Goal: Information Seeking & Learning: Learn about a topic

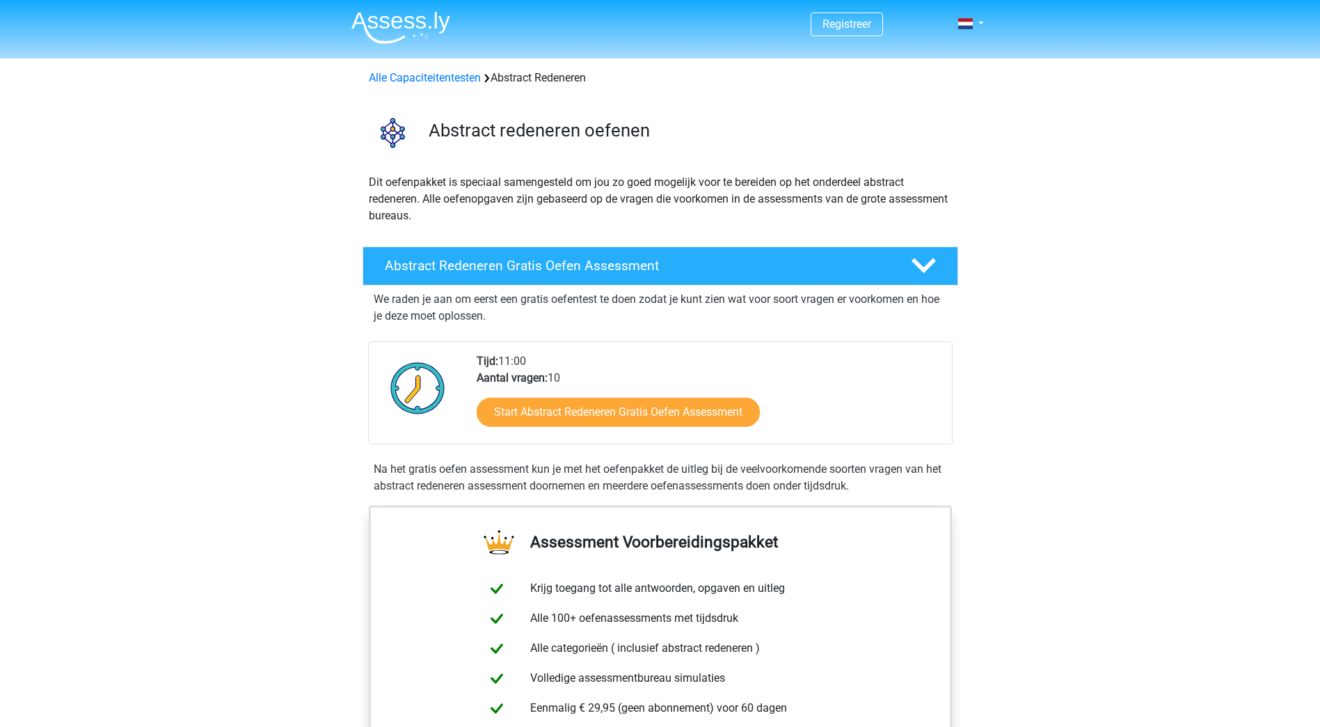
click at [768, 267] on h4 "Abstract Redeneren Gratis Oefen Assessment" at bounding box center [637, 266] width 504 height 16
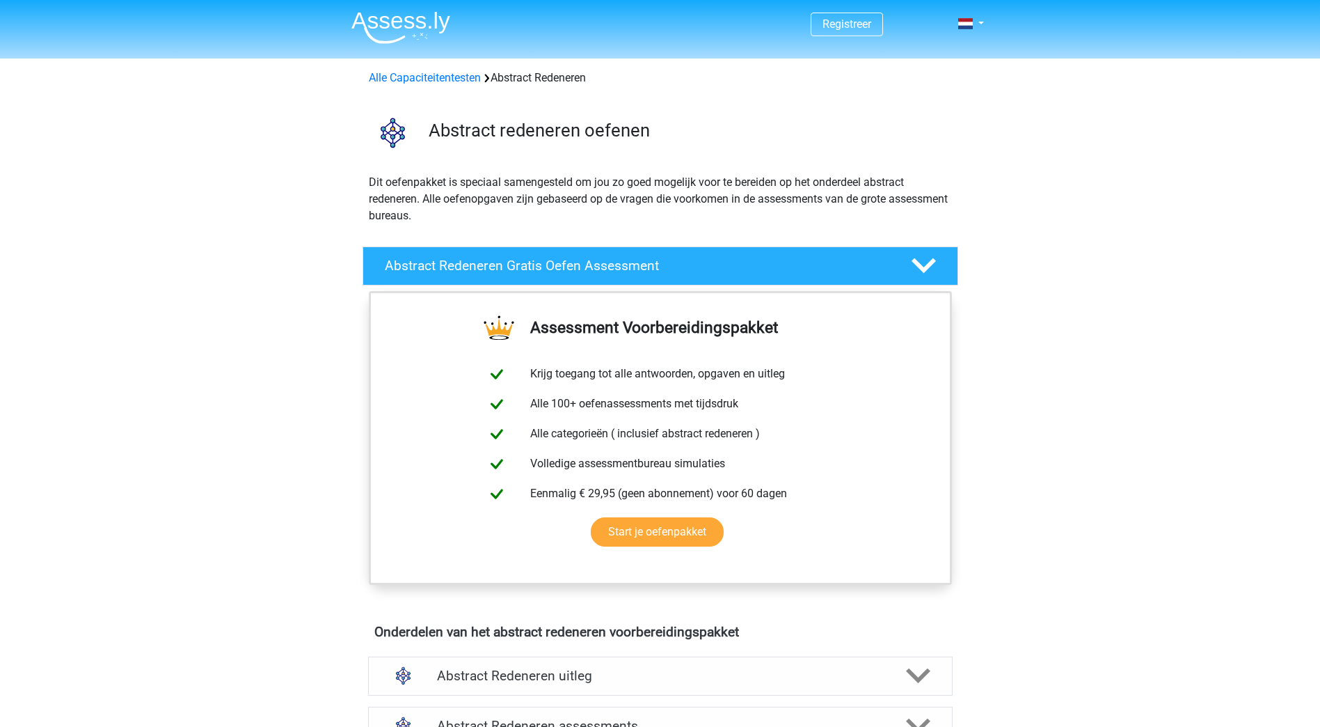
click at [437, 86] on div "Alle Capaciteitentesten Abstract Redeneren" at bounding box center [660, 78] width 594 height 17
click at [436, 80] on link "Alle Capaciteitentesten" at bounding box center [425, 77] width 112 height 13
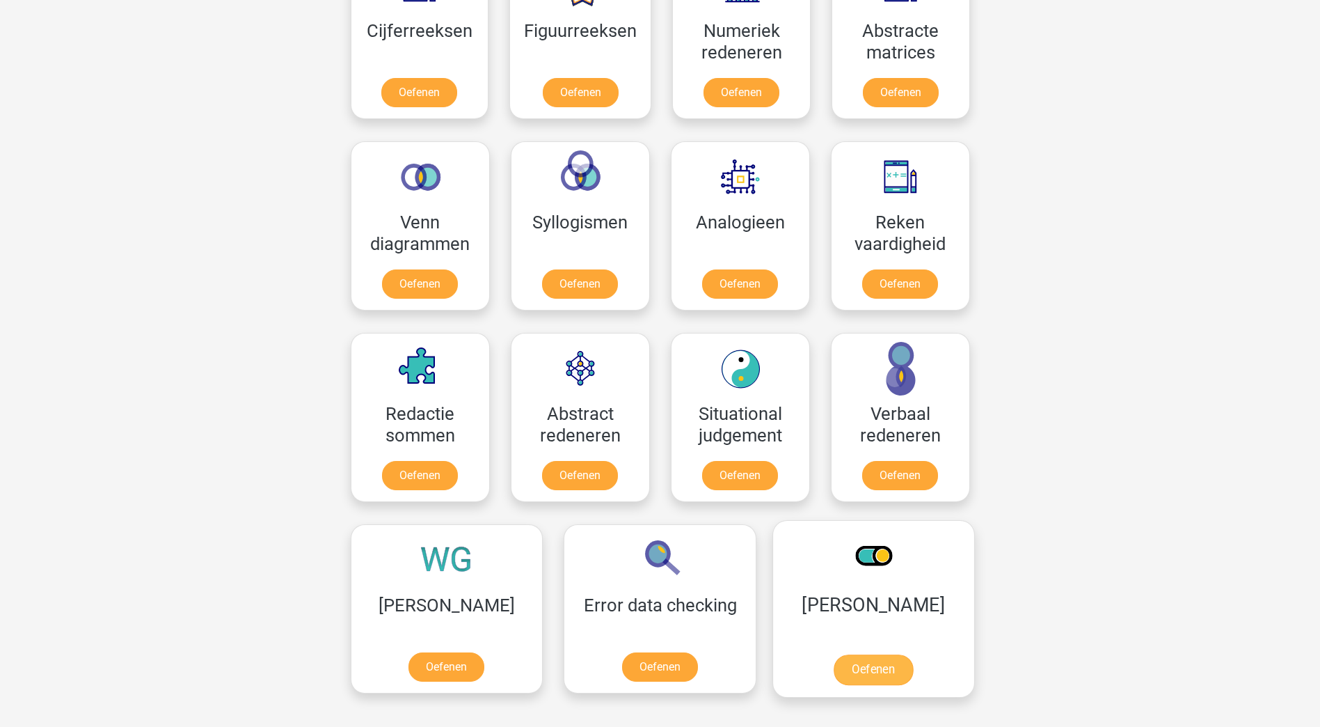
scroll to position [800, 0]
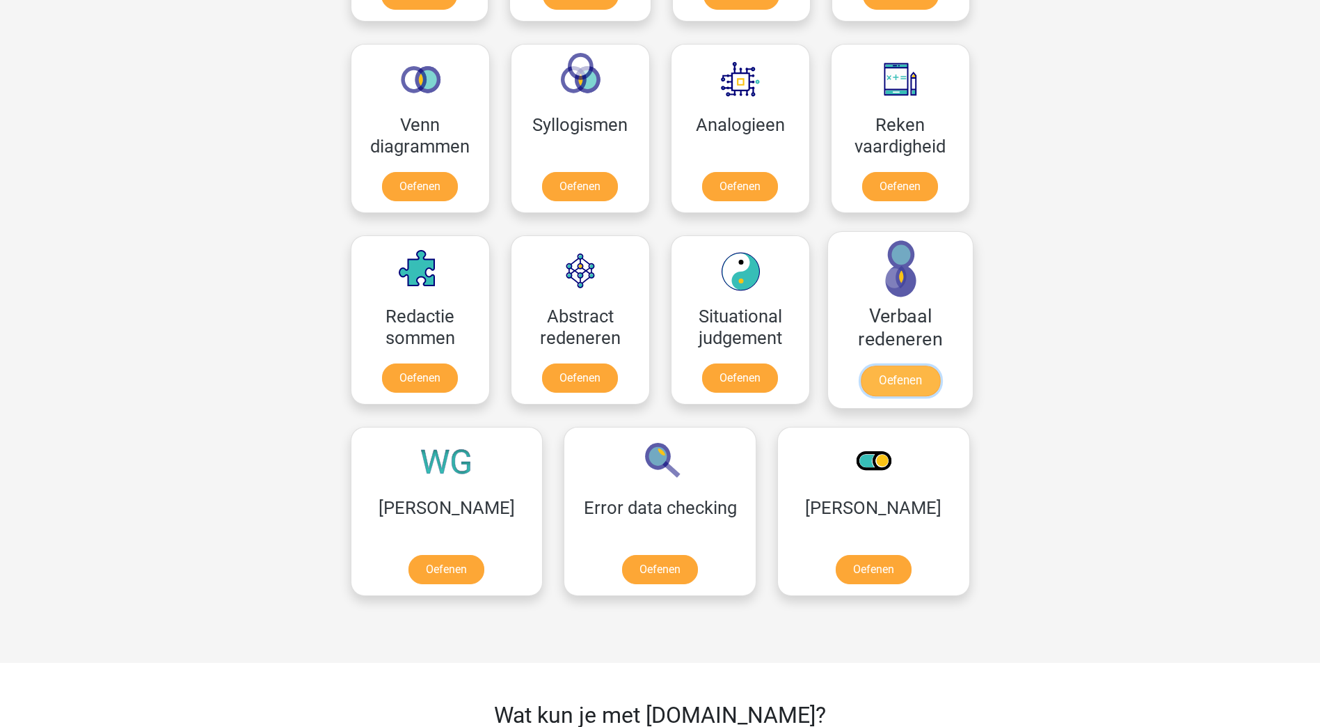
click at [926, 393] on link "Oefenen" at bounding box center [899, 380] width 79 height 31
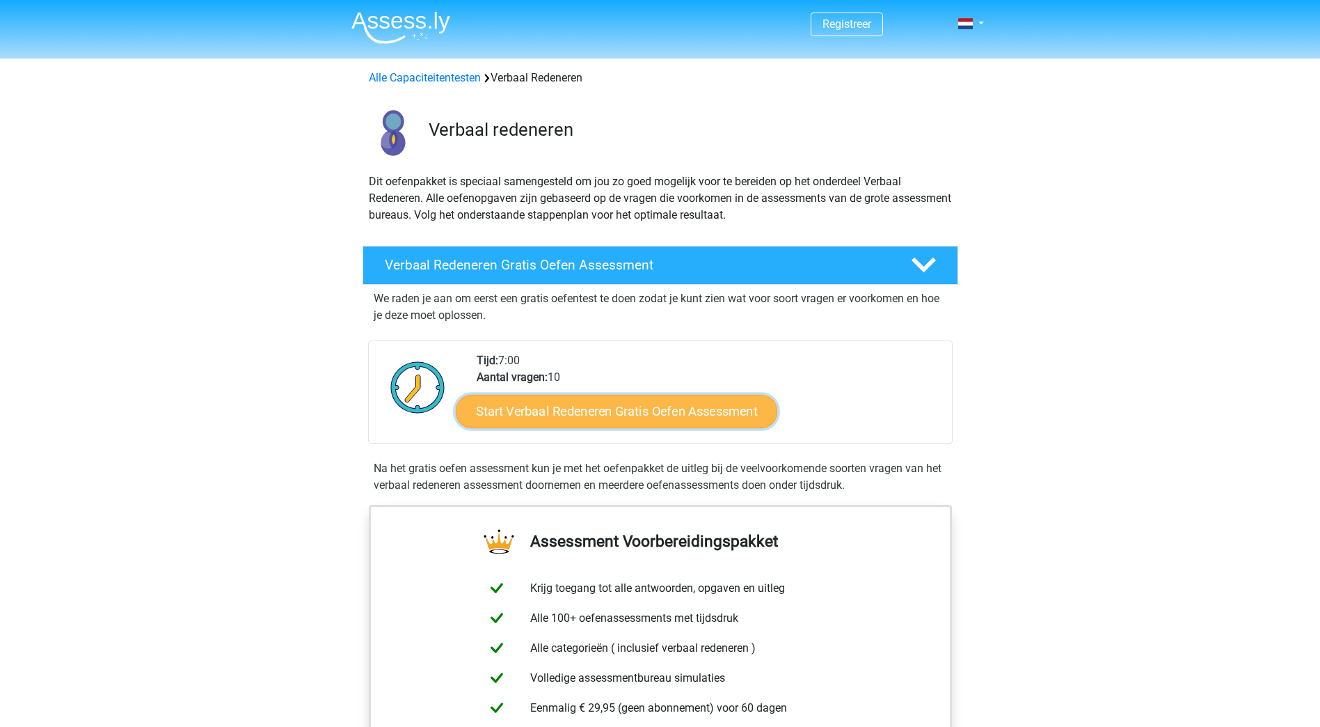
click at [648, 409] on link "Start Verbaal Redeneren Gratis Oefen Assessment" at bounding box center [617, 411] width 322 height 33
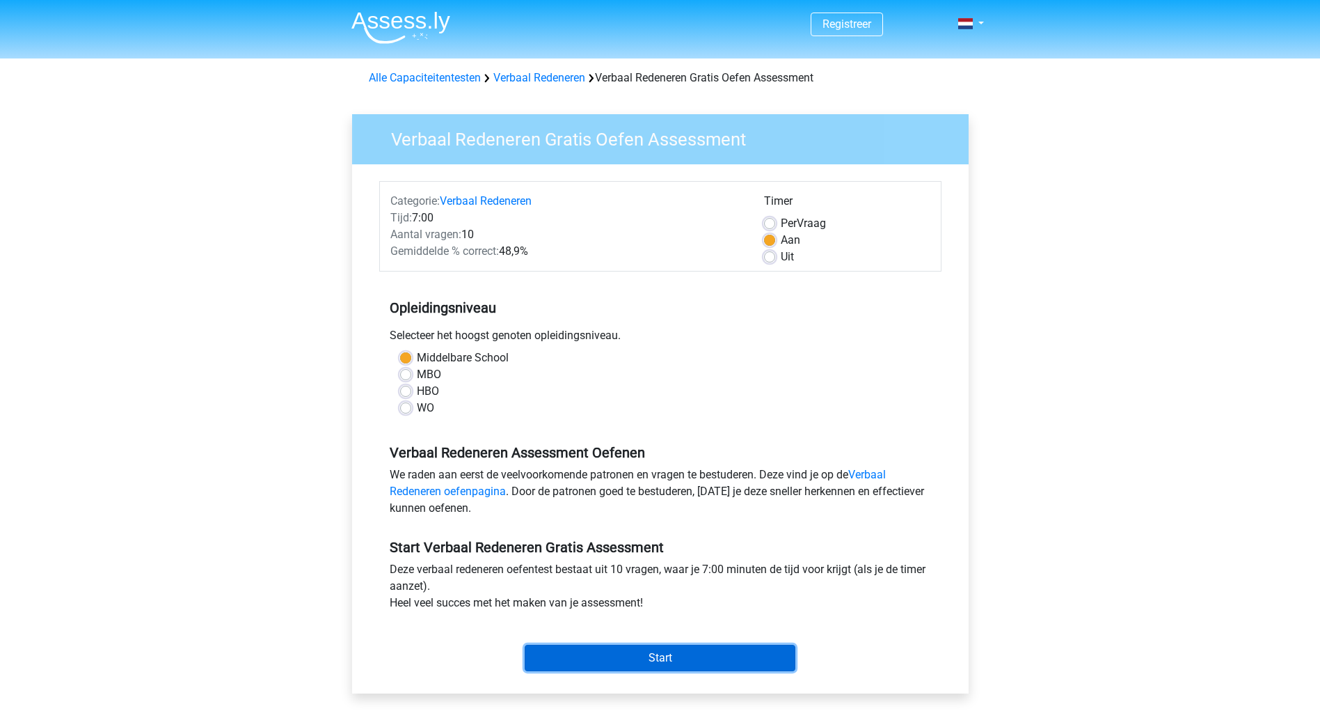
click at [679, 659] on input "Start" at bounding box center [660, 657] width 271 height 26
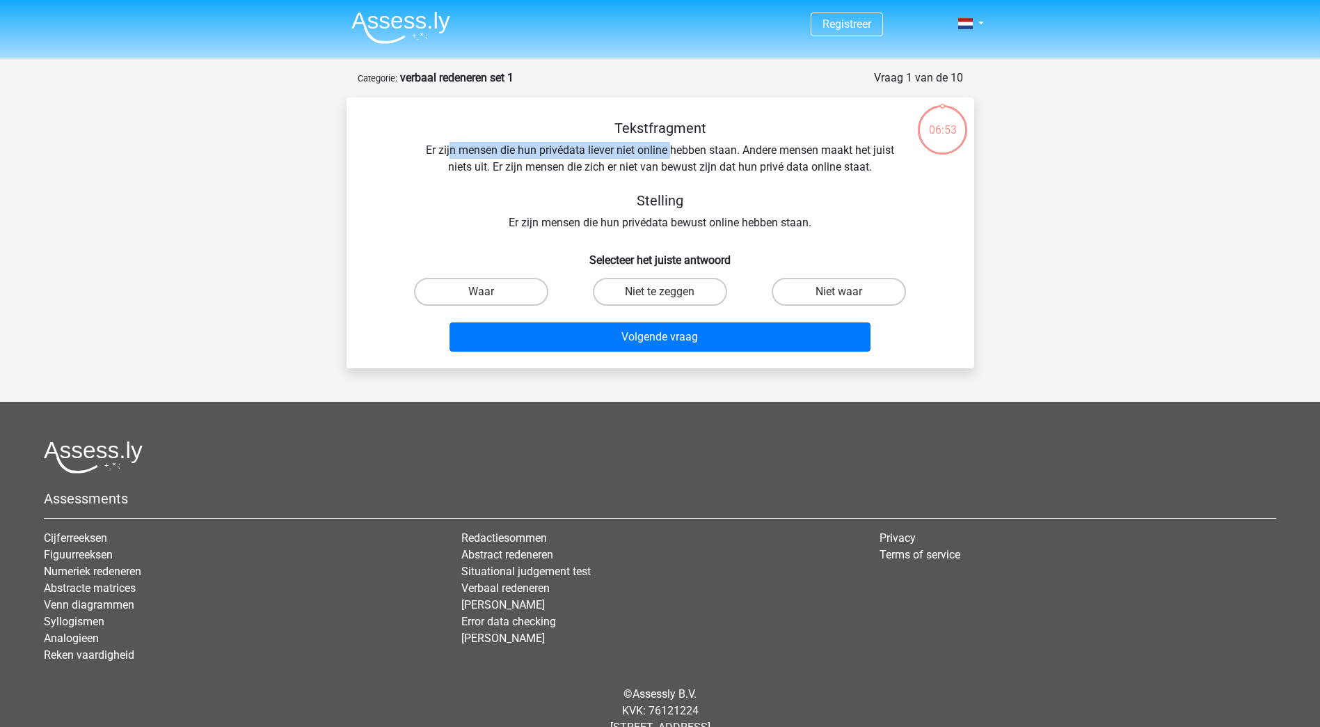
drag, startPoint x: 447, startPoint y: 149, endPoint x: 672, endPoint y: 147, distance: 224.8
click at [672, 147] on div "Tekstfragment Er zijn mensen die hun privédata liever niet online hebben staan.…" at bounding box center [660, 175] width 583 height 111
drag, startPoint x: 672, startPoint y: 147, endPoint x: 696, endPoint y: 149, distance: 24.4
click at [696, 149] on div "Tekstfragment Er zijn mensen die hun privédata liever niet online hebben staan.…" at bounding box center [660, 175] width 583 height 111
drag, startPoint x: 717, startPoint y: 148, endPoint x: 729, endPoint y: 149, distance: 12.5
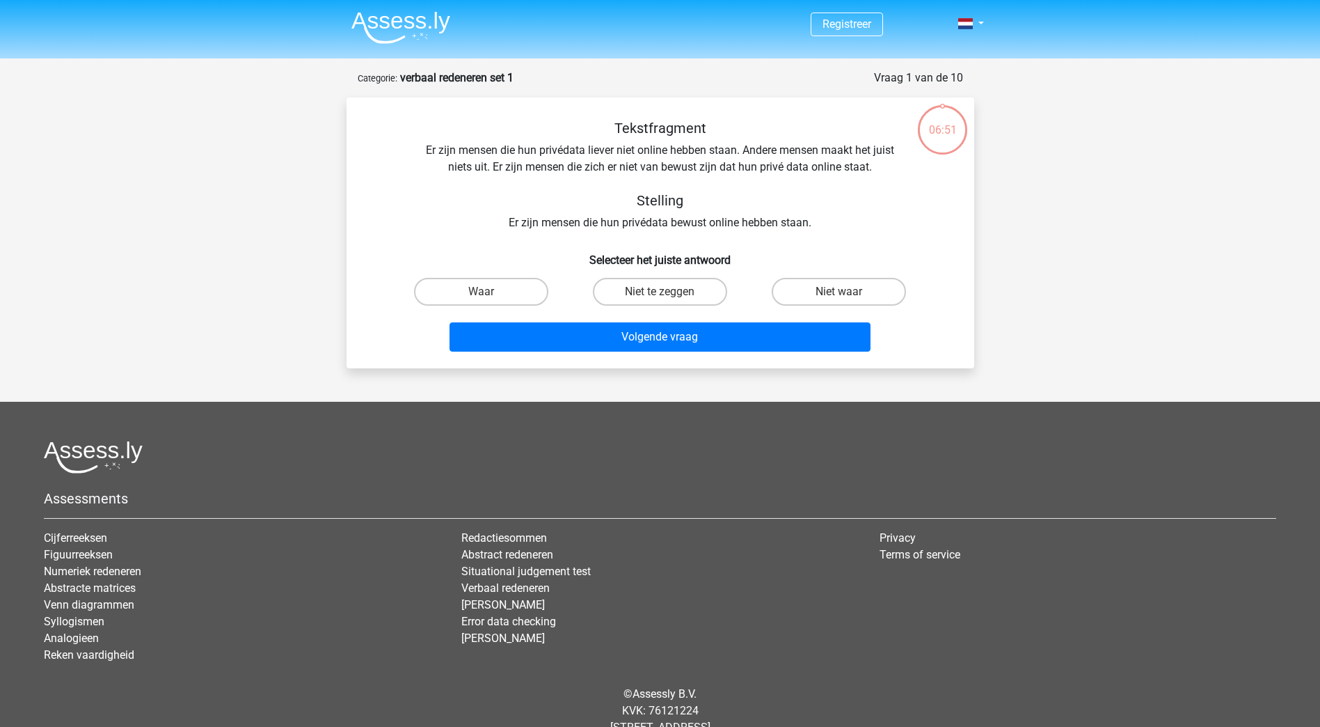
click at [720, 148] on div "Tekstfragment Er zijn mensen die hun privédata liever niet online hebben staan.…" at bounding box center [660, 175] width 583 height 111
drag, startPoint x: 761, startPoint y: 150, endPoint x: 839, endPoint y: 151, distance: 77.3
click at [839, 151] on div "Tekstfragment Er zijn mensen die hun privédata liever niet online hebben staan.…" at bounding box center [660, 175] width 583 height 111
click at [505, 172] on div "Tekstfragment Er zijn mensen die hun privédata liever niet online hebben staan.…" at bounding box center [660, 175] width 583 height 111
drag, startPoint x: 505, startPoint y: 172, endPoint x: 578, endPoint y: 168, distance: 72.5
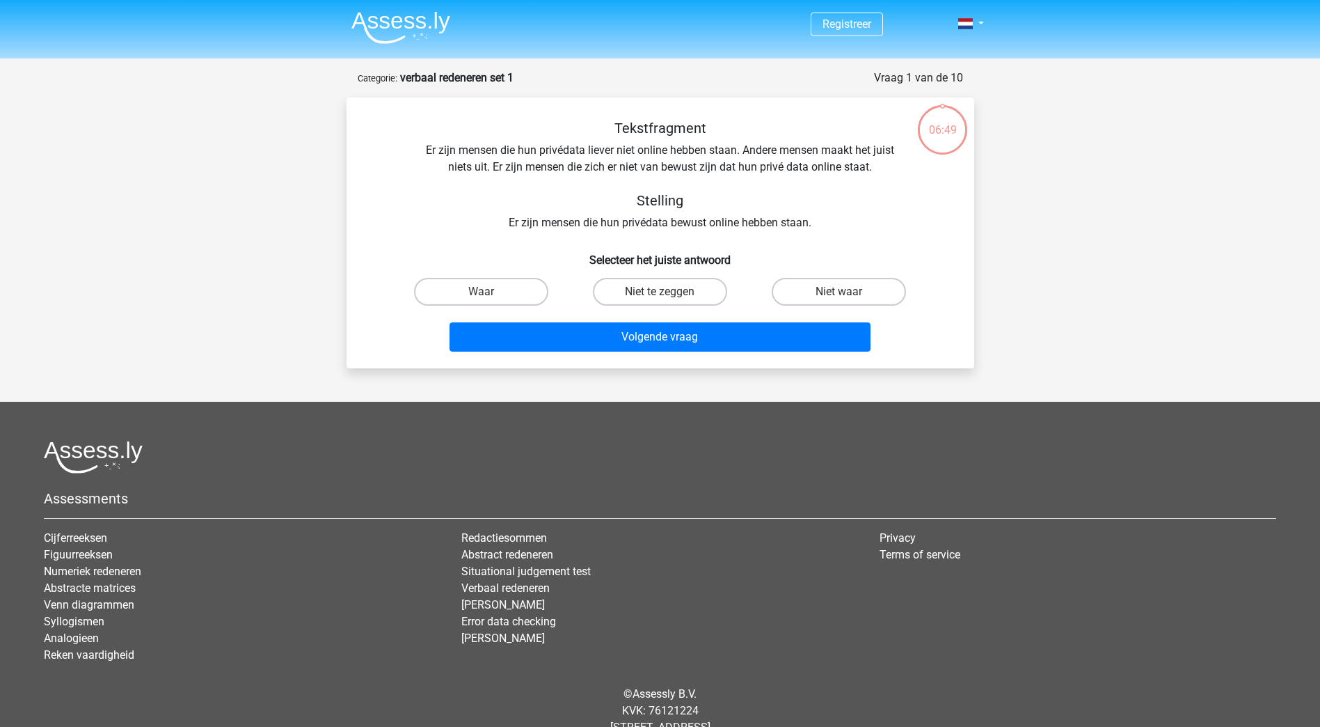
click at [578, 168] on div "Tekstfragment Er zijn mensen die hun privédata liever niet online hebben staan.…" at bounding box center [660, 175] width 583 height 111
drag, startPoint x: 514, startPoint y: 223, endPoint x: 822, endPoint y: 219, distance: 307.6
click at [822, 219] on div "Tekstfragment Er zijn mensen die hun privédata liever niet online hebben staan.…" at bounding box center [660, 175] width 583 height 111
click at [450, 155] on div "Tekstfragment Er zijn mensen die hun privédata liever niet online hebben staan.…" at bounding box center [660, 175] width 583 height 111
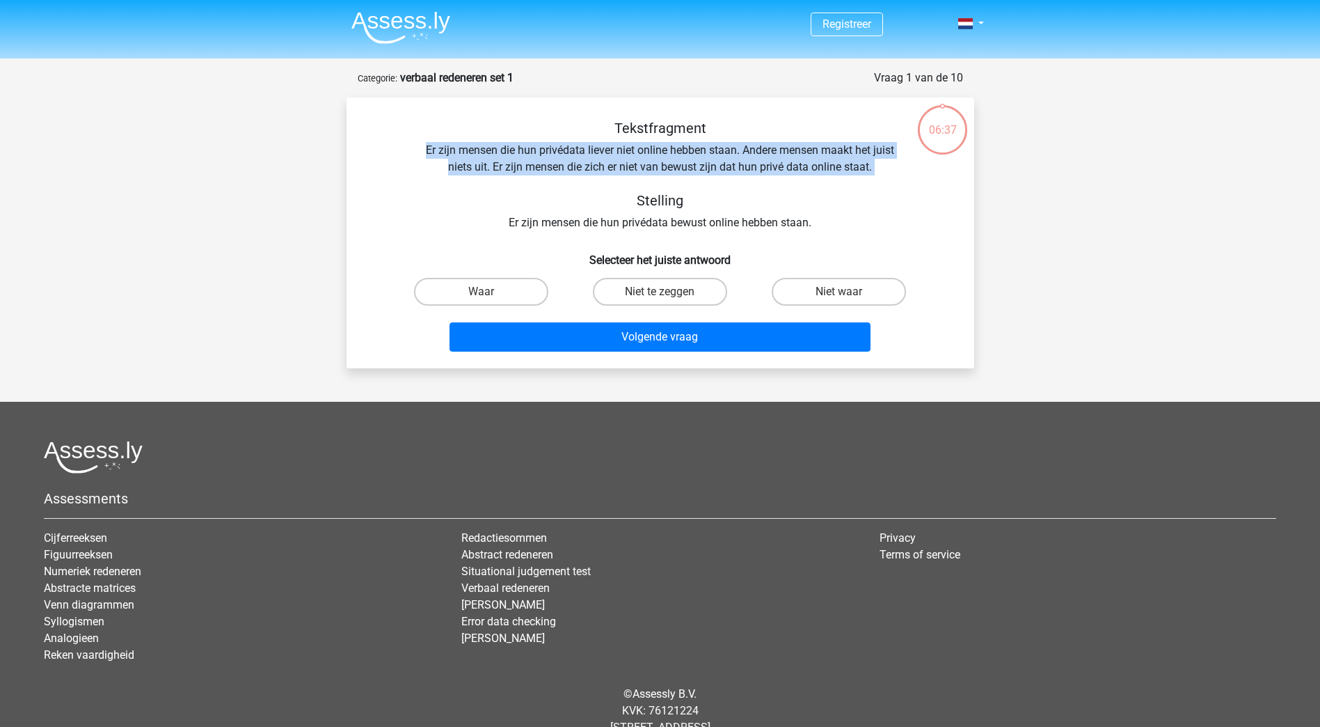
drag, startPoint x: 413, startPoint y: 148, endPoint x: 889, endPoint y: 180, distance: 476.4
click at [889, 180] on div "Tekstfragment Er zijn mensen die hun privédata liever niet online hebben staan.…" at bounding box center [660, 175] width 583 height 111
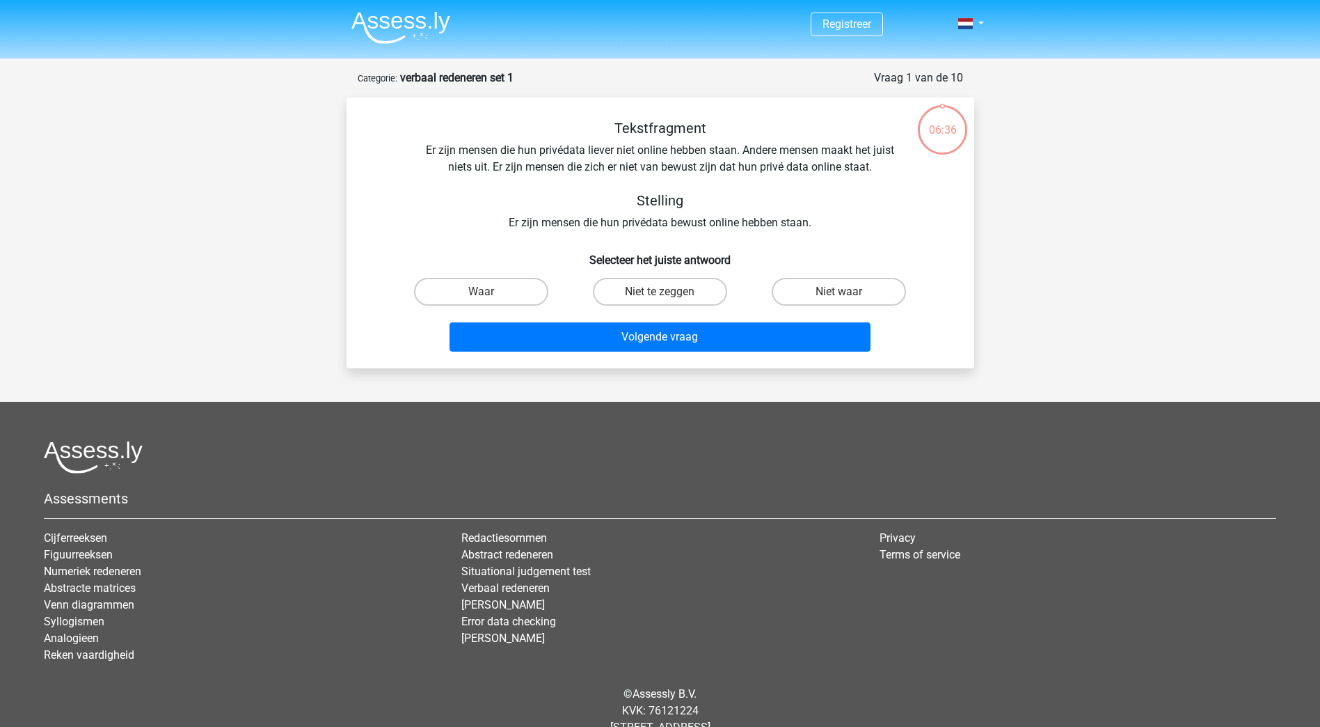
click at [894, 225] on div "Tekstfragment Er zijn mensen die hun privédata liever niet online hebben staan.…" at bounding box center [660, 175] width 583 height 111
drag, startPoint x: 586, startPoint y: 223, endPoint x: 825, endPoint y: 215, distance: 238.9
click at [825, 215] on div "Tekstfragment Er zijn mensen die hun privédata liever niet online hebben staan.…" at bounding box center [660, 175] width 583 height 111
drag, startPoint x: 825, startPoint y: 215, endPoint x: 936, endPoint y: 254, distance: 118.0
click at [936, 254] on h6 "Selecteer het juiste antwoord" at bounding box center [660, 254] width 583 height 24
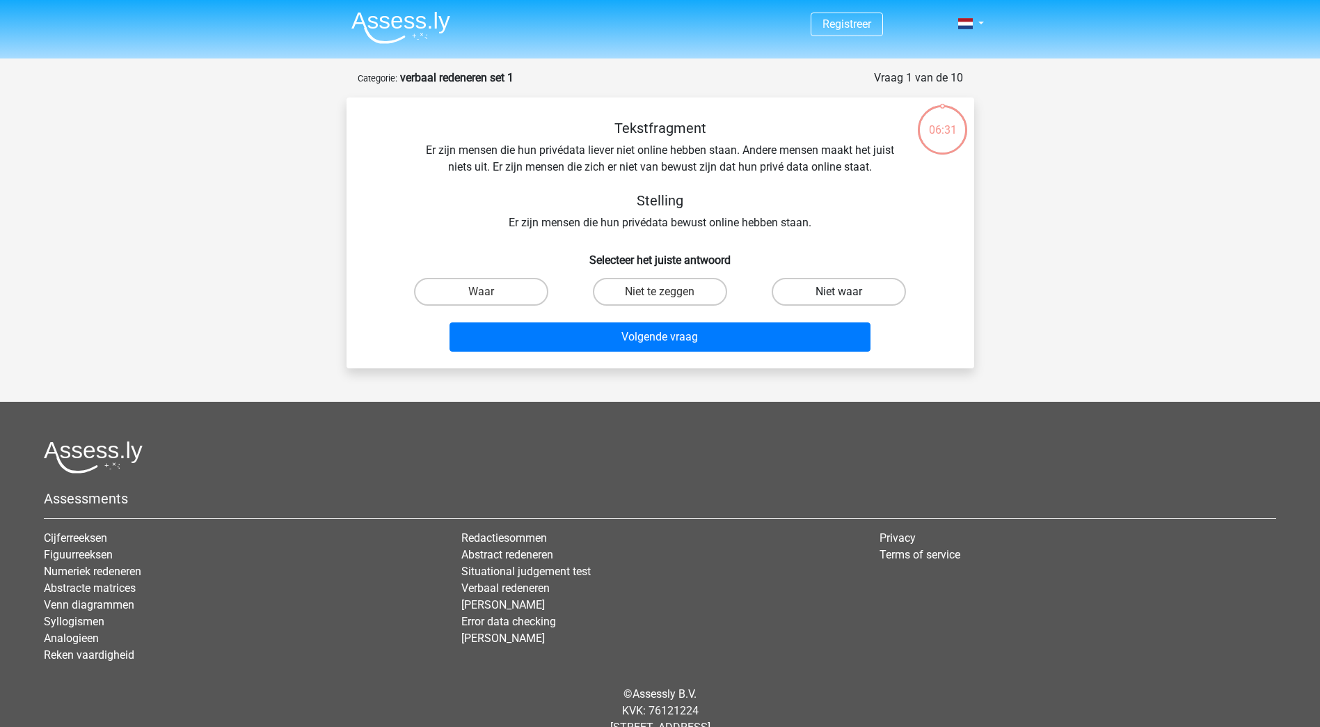
click at [868, 295] on label "Niet waar" at bounding box center [839, 292] width 134 height 28
click at [848, 295] on input "Niet waar" at bounding box center [843, 296] width 9 height 9
radio input "true"
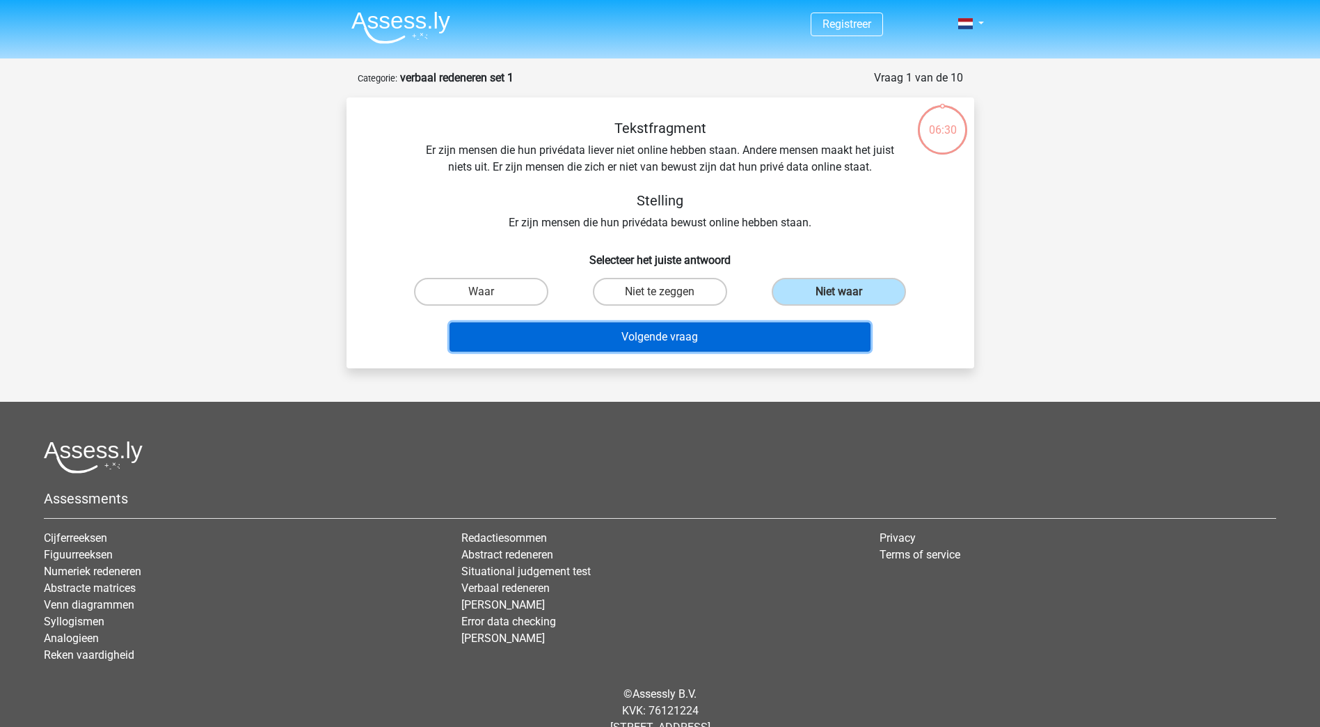
click at [687, 347] on button "Volgende vraag" at bounding box center [660, 336] width 421 height 29
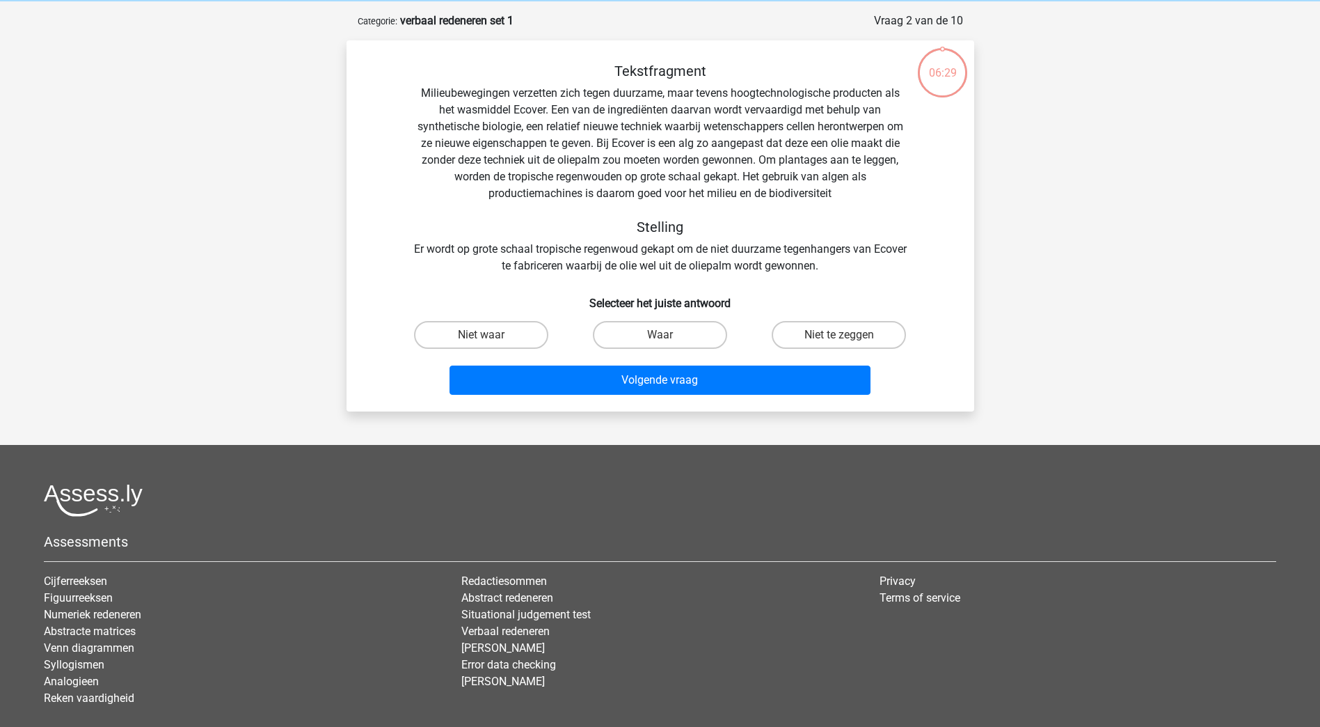
scroll to position [70, 0]
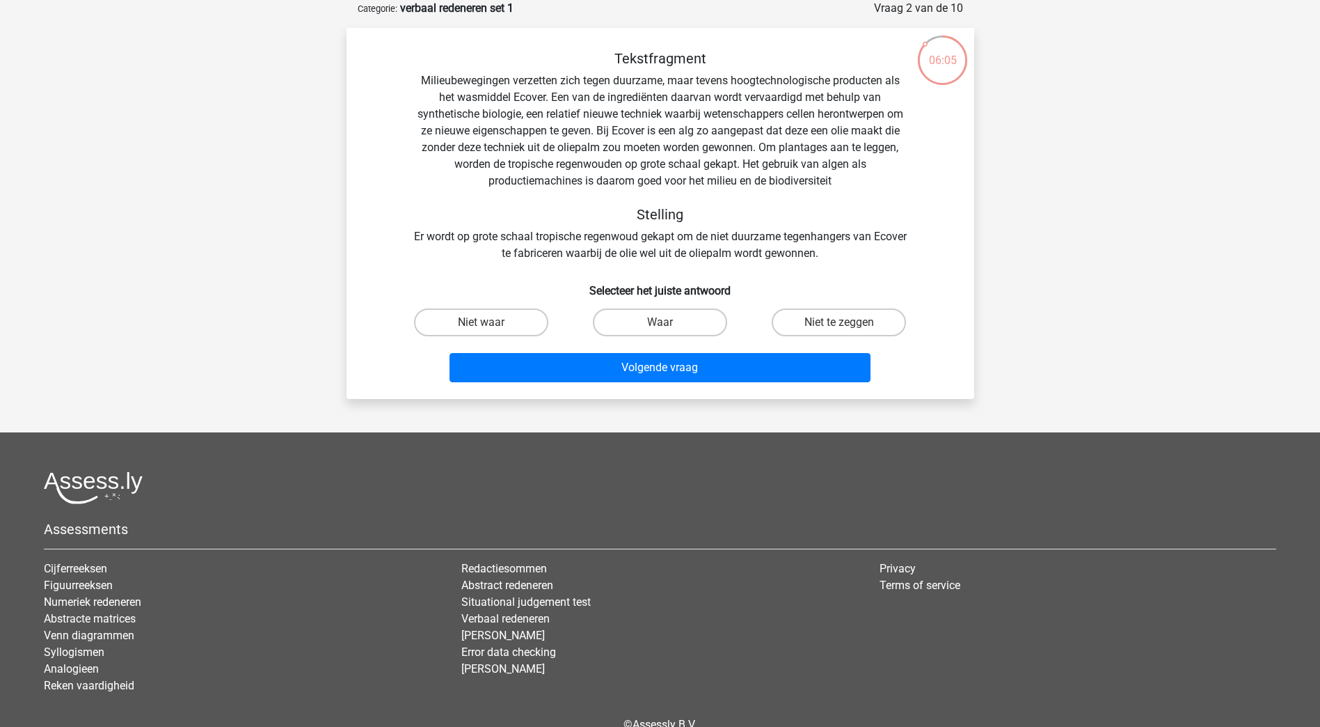
click at [1140, 296] on div "Registreer Nederlands English" at bounding box center [660, 364] width 1320 height 869
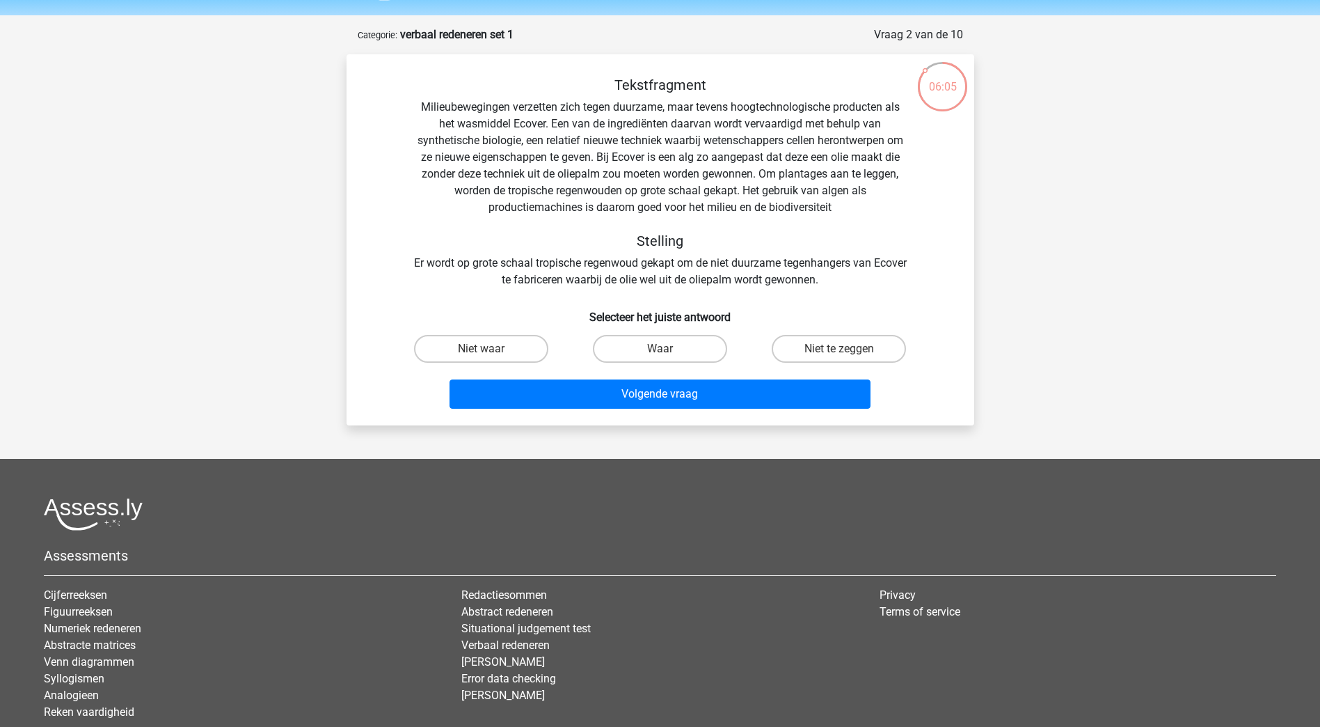
scroll to position [0, 0]
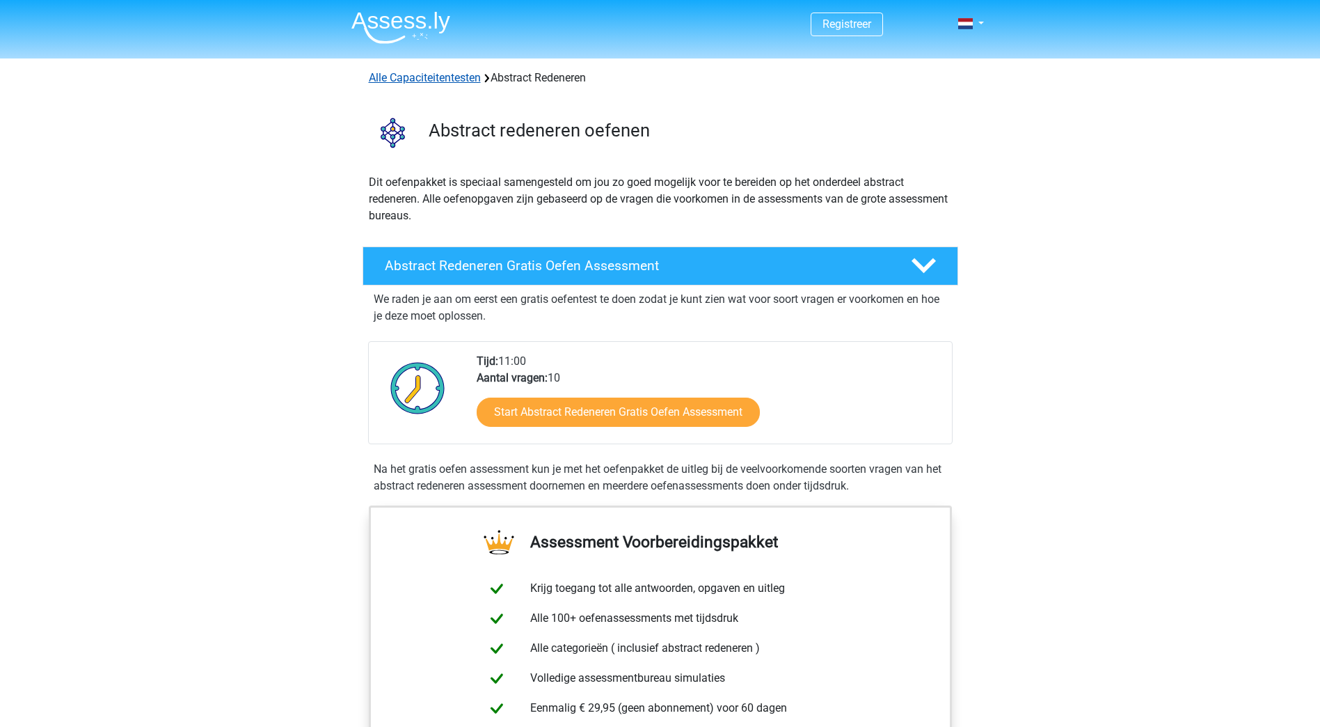
click at [429, 80] on link "Alle Capaciteitentesten" at bounding box center [425, 77] width 112 height 13
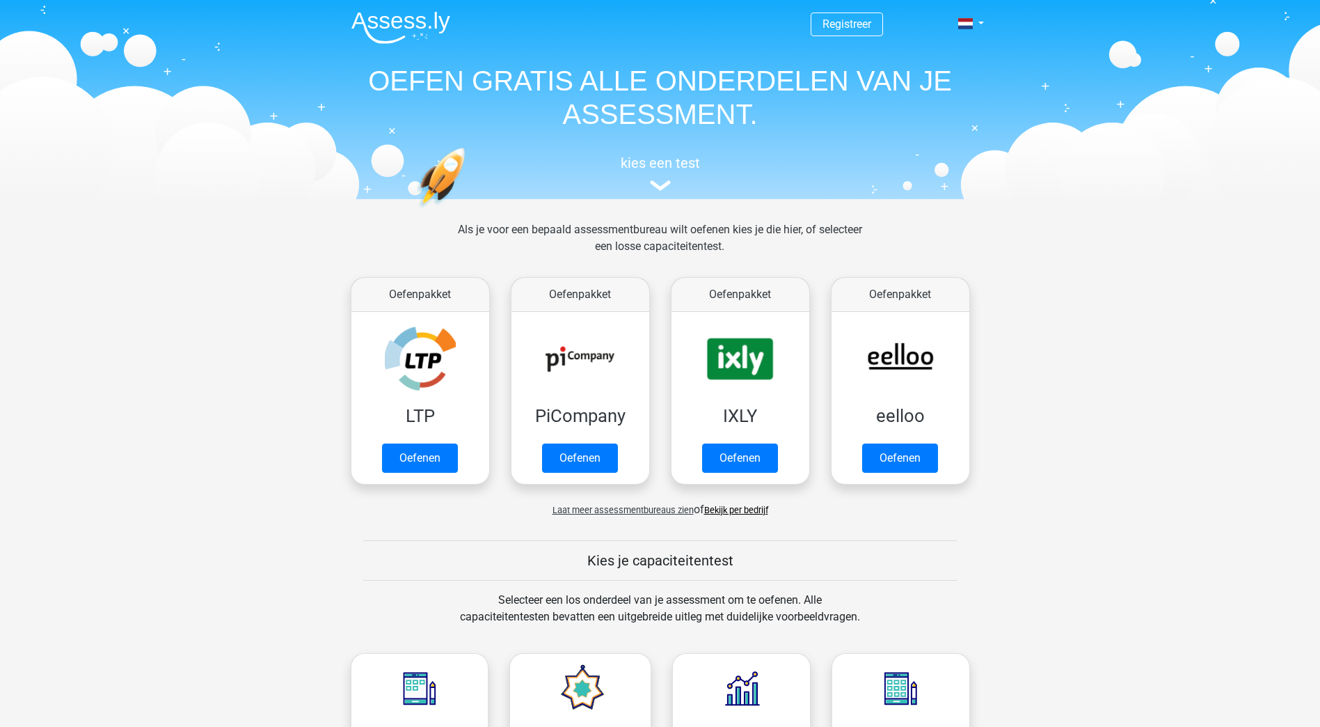
scroll to position [592, 0]
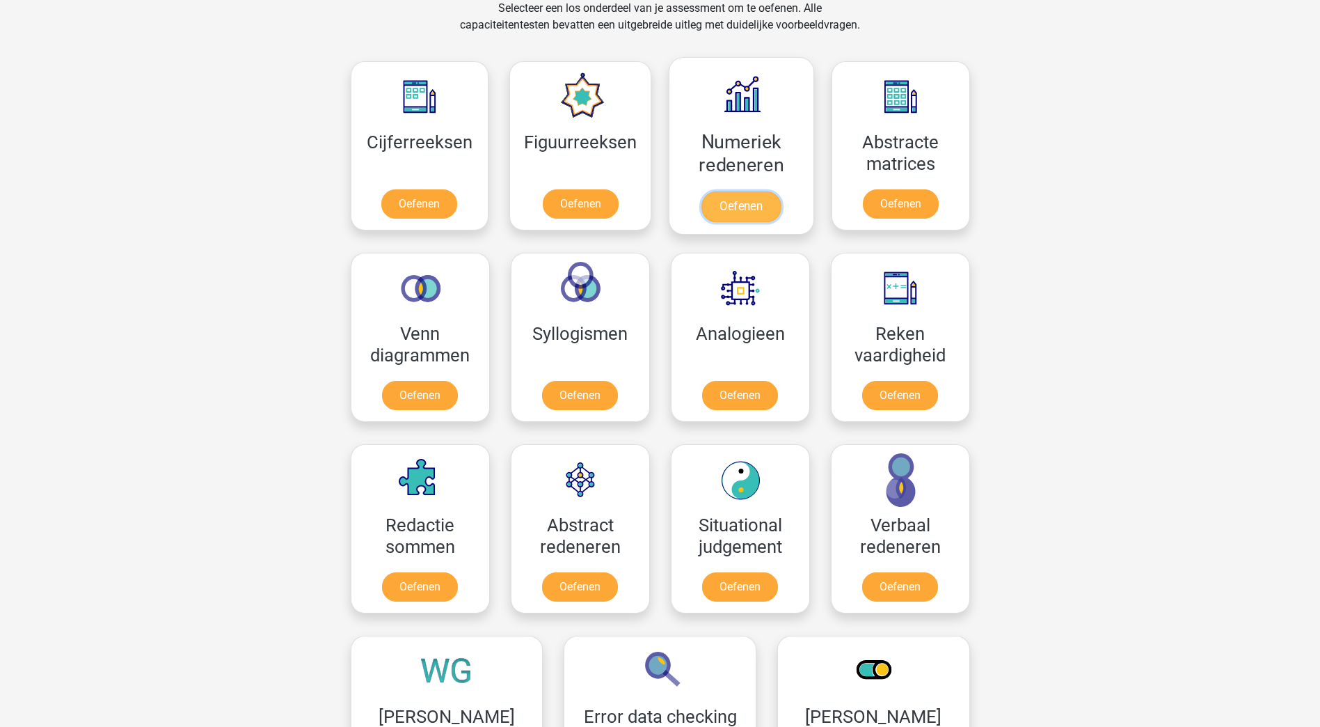
click at [752, 207] on link "Oefenen" at bounding box center [741, 206] width 79 height 31
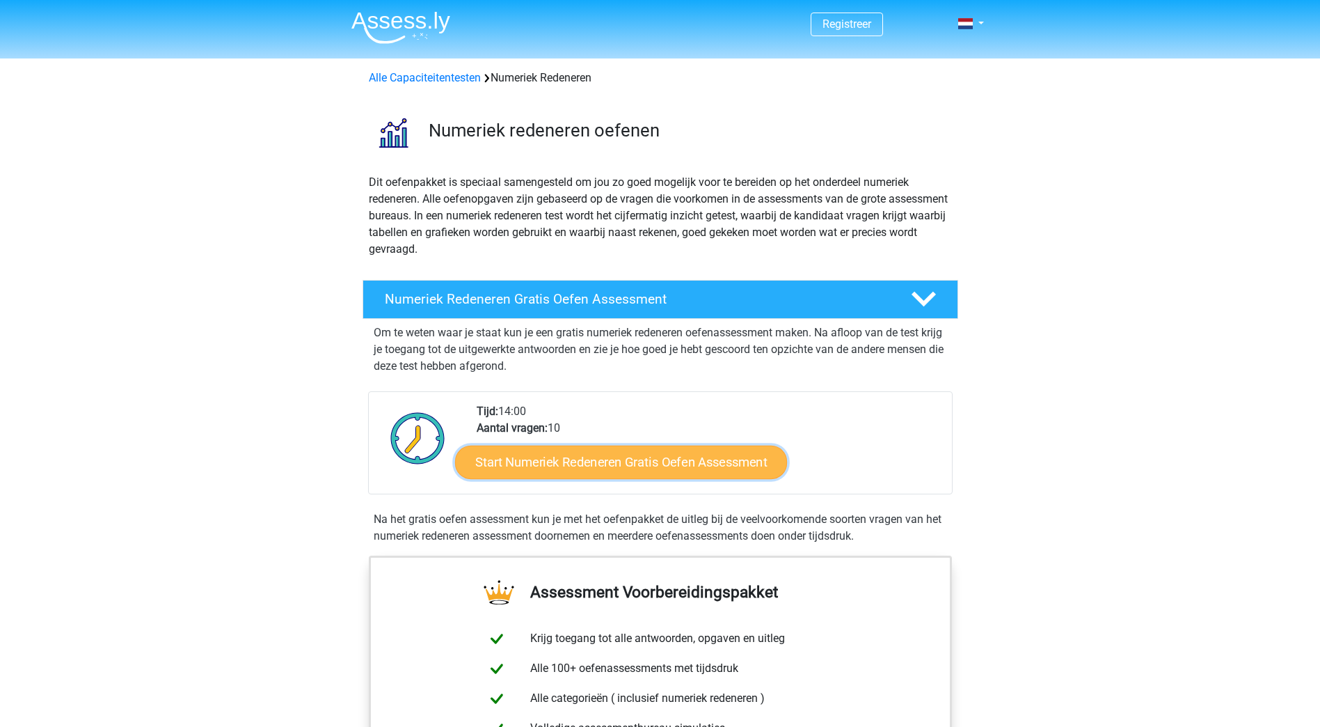
click at [674, 455] on link "Start Numeriek Redeneren Gratis Oefen Assessment" at bounding box center [621, 461] width 332 height 33
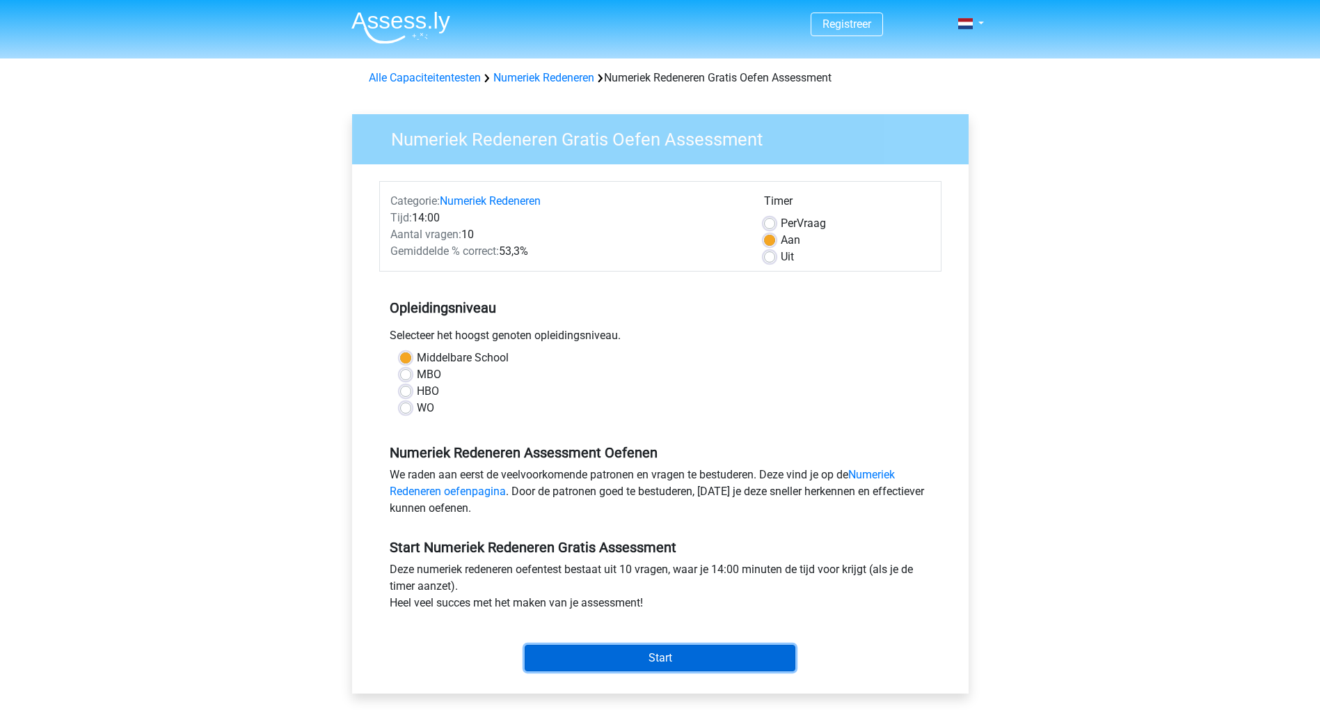
click at [652, 660] on input "Start" at bounding box center [660, 657] width 271 height 26
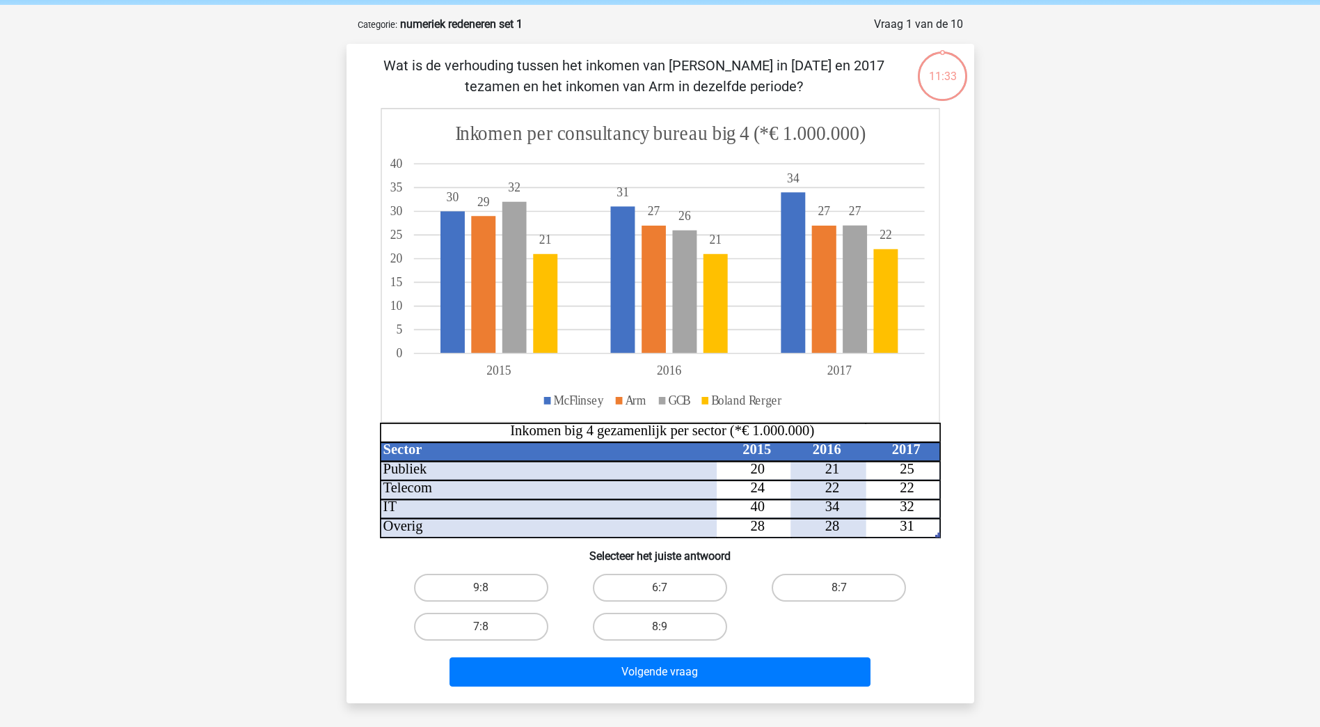
scroll to position [54, 0]
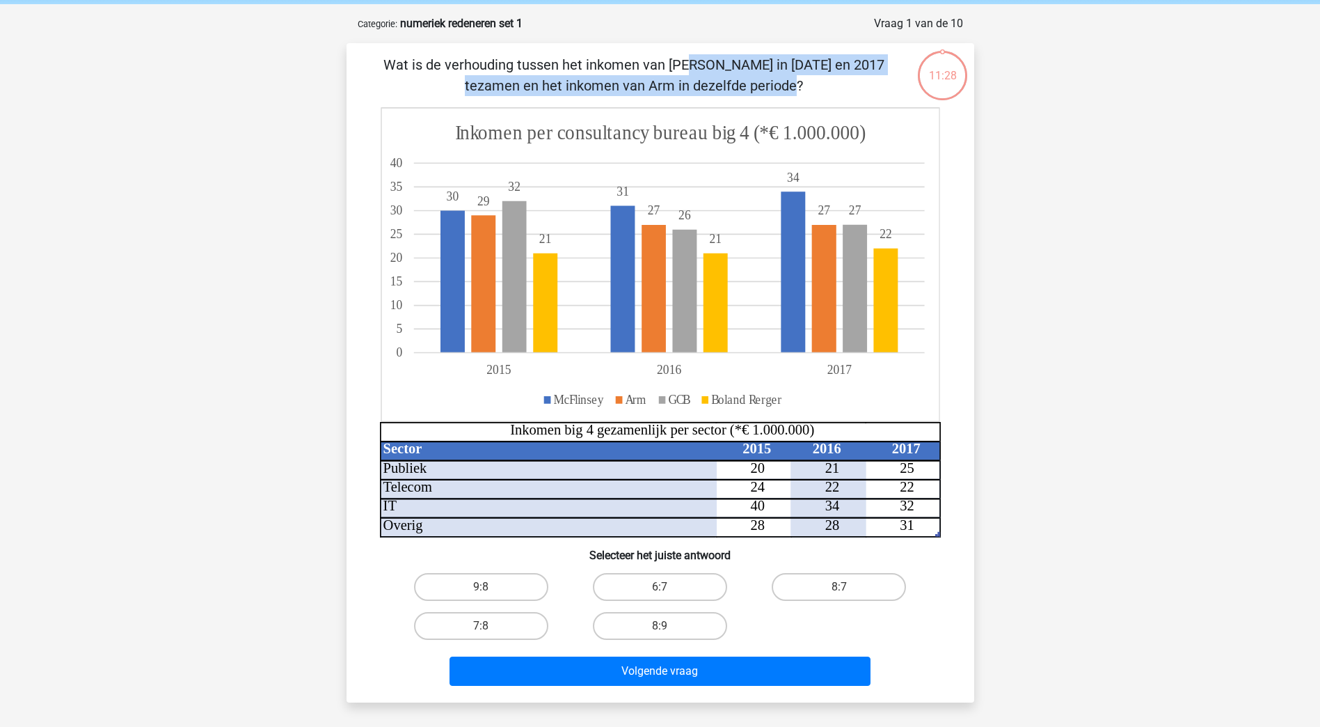
drag, startPoint x: 383, startPoint y: 65, endPoint x: 901, endPoint y: 71, distance: 517.8
click at [901, 71] on div "Wat is de verhouding tussen het inkomen van [PERSON_NAME] in [DATE] en 2017 tez…" at bounding box center [660, 372] width 617 height 637
drag, startPoint x: 517, startPoint y: 88, endPoint x: 761, endPoint y: 98, distance: 244.5
click at [761, 98] on div "Wat is de verhouding tussen het inkomen van McFlinsey in 2015 en 2017 tezamen e…" at bounding box center [660, 372] width 617 height 637
drag, startPoint x: 761, startPoint y: 98, endPoint x: 1093, endPoint y: 180, distance: 342.0
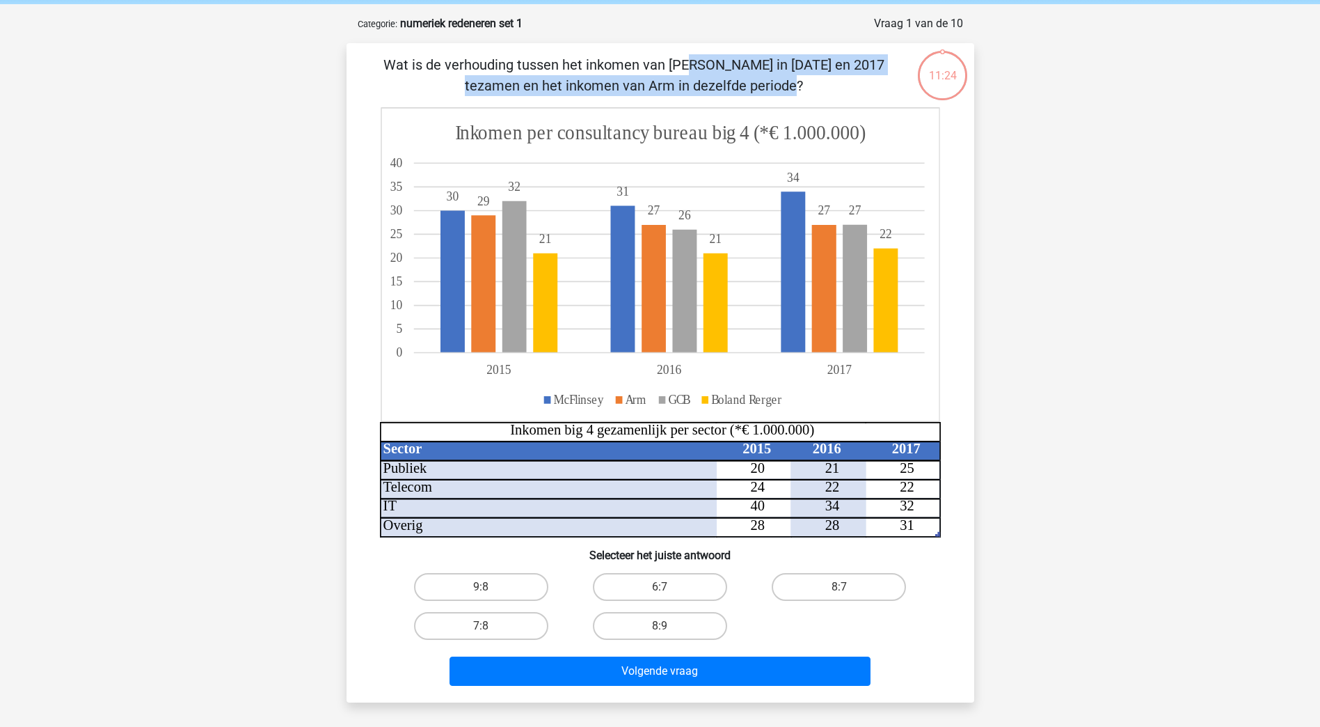
click at [1086, 158] on div "Registreer Nederlands English" at bounding box center [660, 524] width 1320 height 1157
drag, startPoint x: 578, startPoint y: 70, endPoint x: 762, endPoint y: 71, distance: 183.7
click at [762, 71] on p "Wat is de verhouding tussen het inkomen van McFlinsey in 2015 en 2017 tezamen e…" at bounding box center [634, 75] width 531 height 42
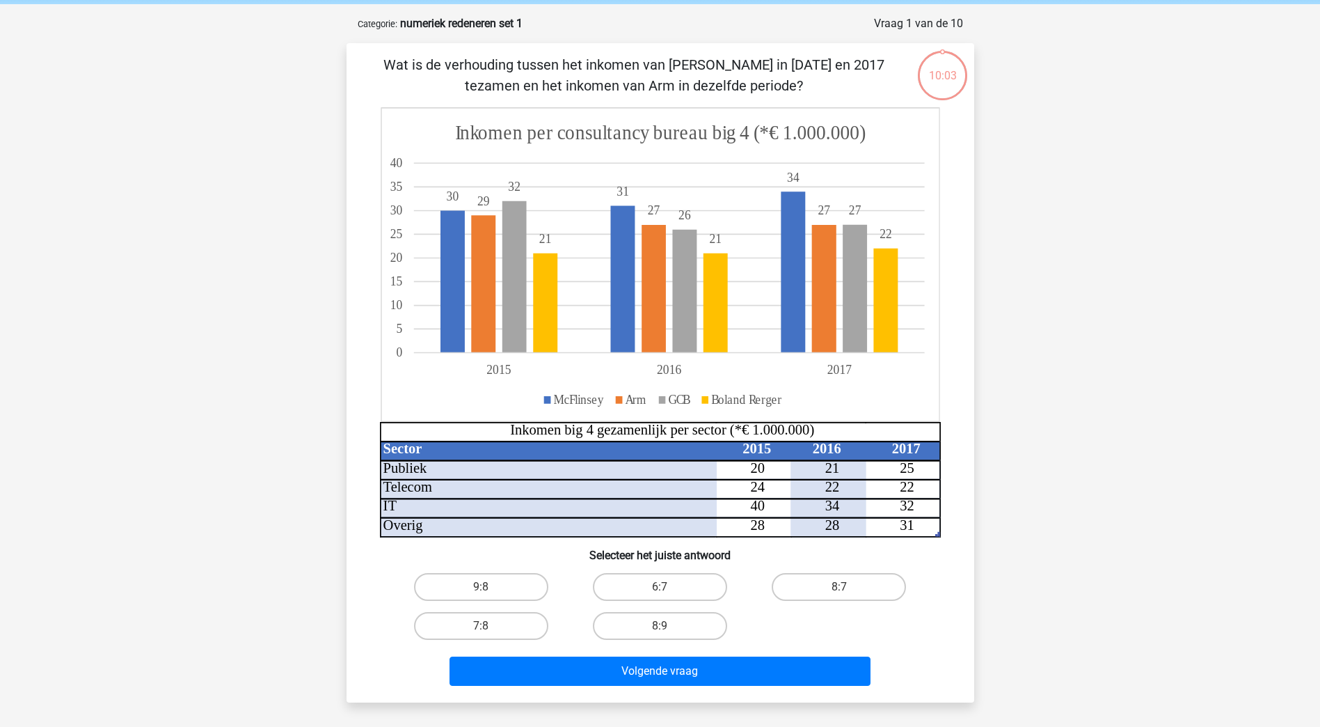
drag, startPoint x: 762, startPoint y: 71, endPoint x: 770, endPoint y: 72, distance: 8.4
click at [770, 72] on p "Wat is de verhouding tussen het inkomen van McFlinsey in 2015 en 2017 tezamen e…" at bounding box center [634, 75] width 531 height 42
click at [807, 63] on p "Wat is de verhouding tussen het inkomen van McFlinsey in 2015 en 2017 tezamen e…" at bounding box center [634, 75] width 531 height 42
click at [451, 196] on tspan "30" at bounding box center [452, 196] width 13 height 15
drag, startPoint x: 645, startPoint y: 339, endPoint x: 642, endPoint y: 363, distance: 24.6
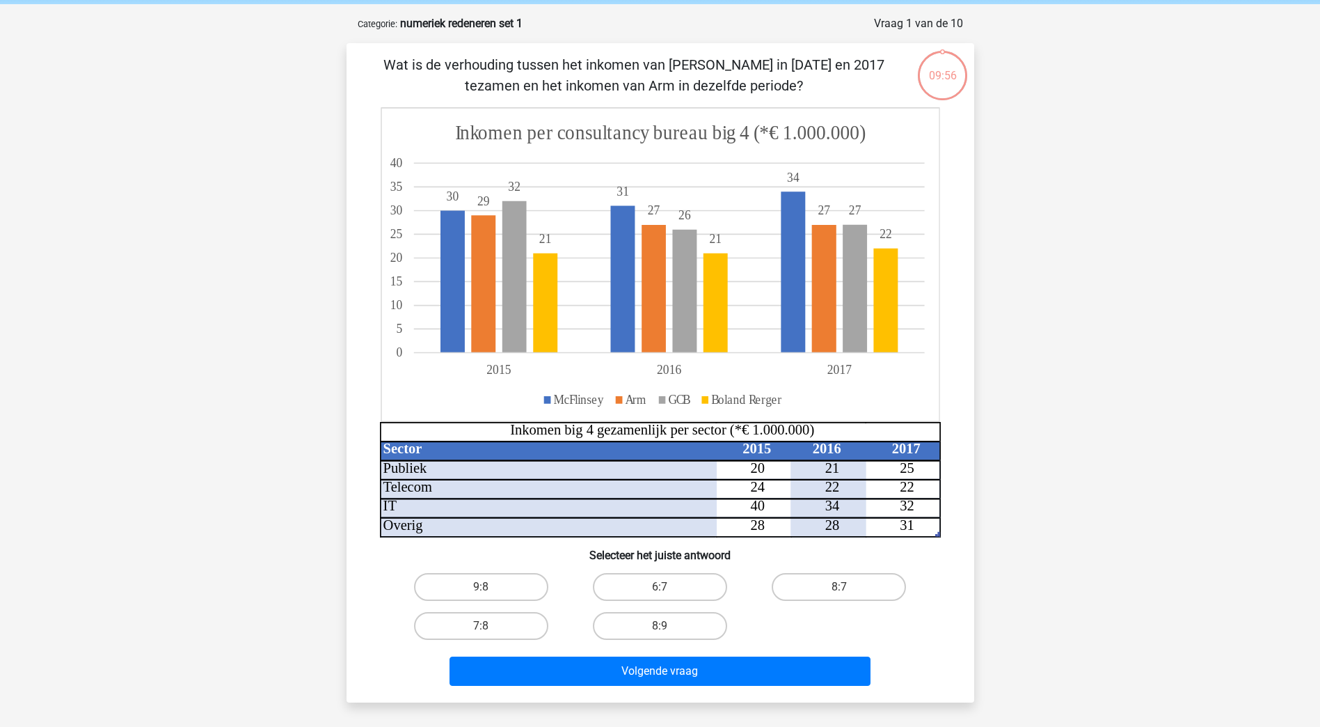
click at [644, 341] on icon at bounding box center [653, 284] width 365 height 137
drag, startPoint x: 785, startPoint y: 175, endPoint x: 807, endPoint y: 175, distance: 22.3
click at [807, 175] on icon at bounding box center [660, 264] width 558 height 313
click at [803, 177] on icon at bounding box center [660, 264] width 558 height 313
click at [523, 580] on label "9:8" at bounding box center [481, 587] width 134 height 28
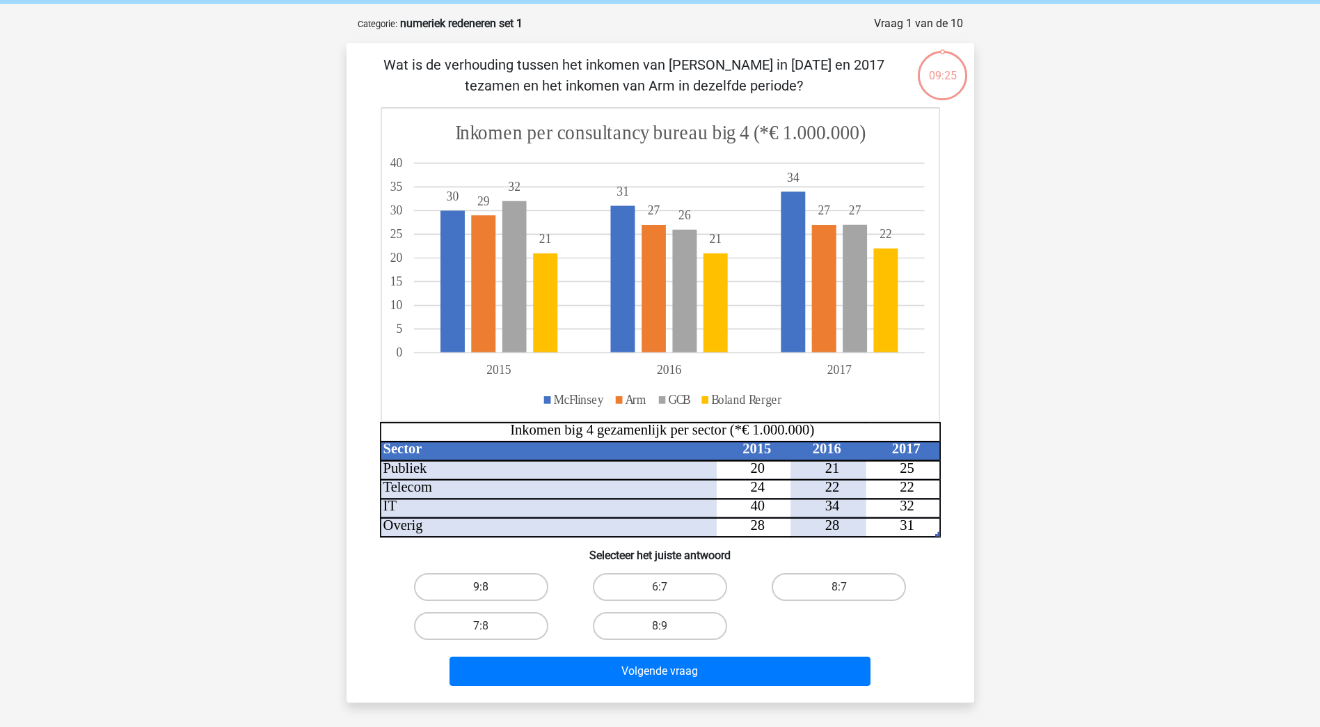
click at [490, 587] on input "9:8" at bounding box center [485, 591] width 9 height 9
radio input "true"
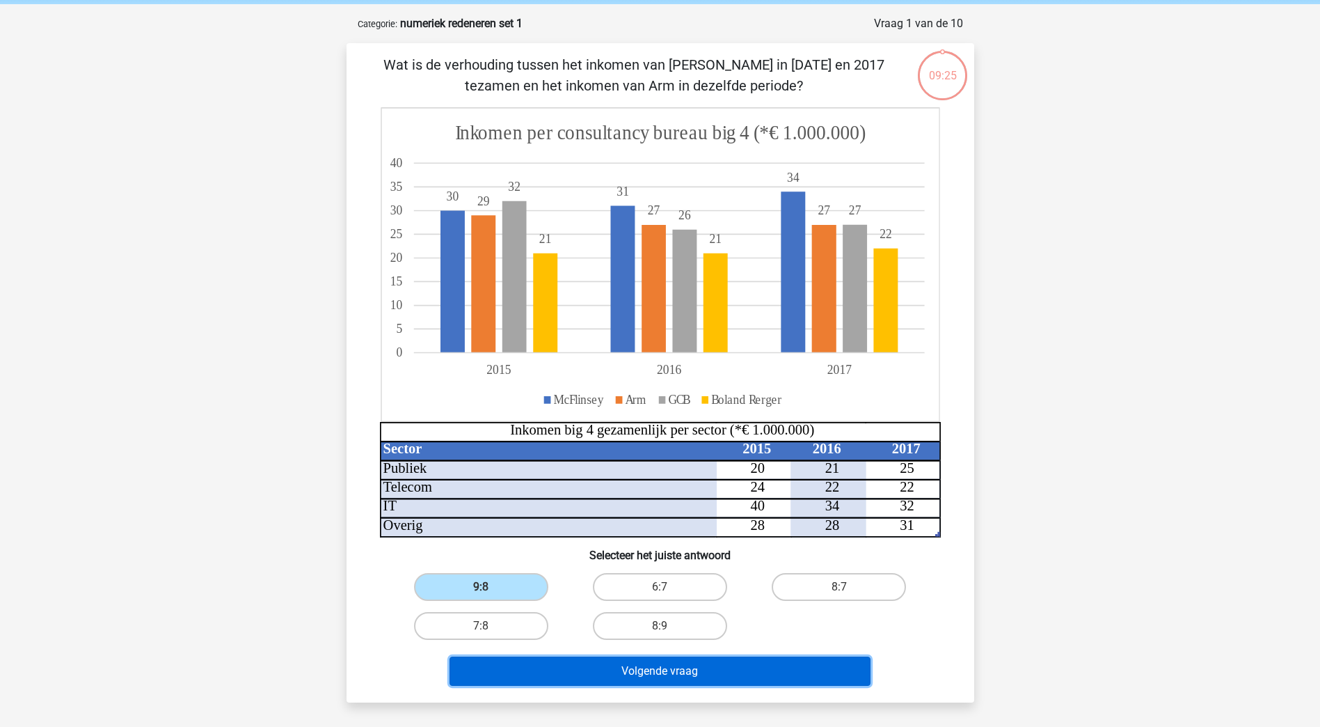
click at [680, 679] on button "Volgende vraag" at bounding box center [660, 670] width 421 height 29
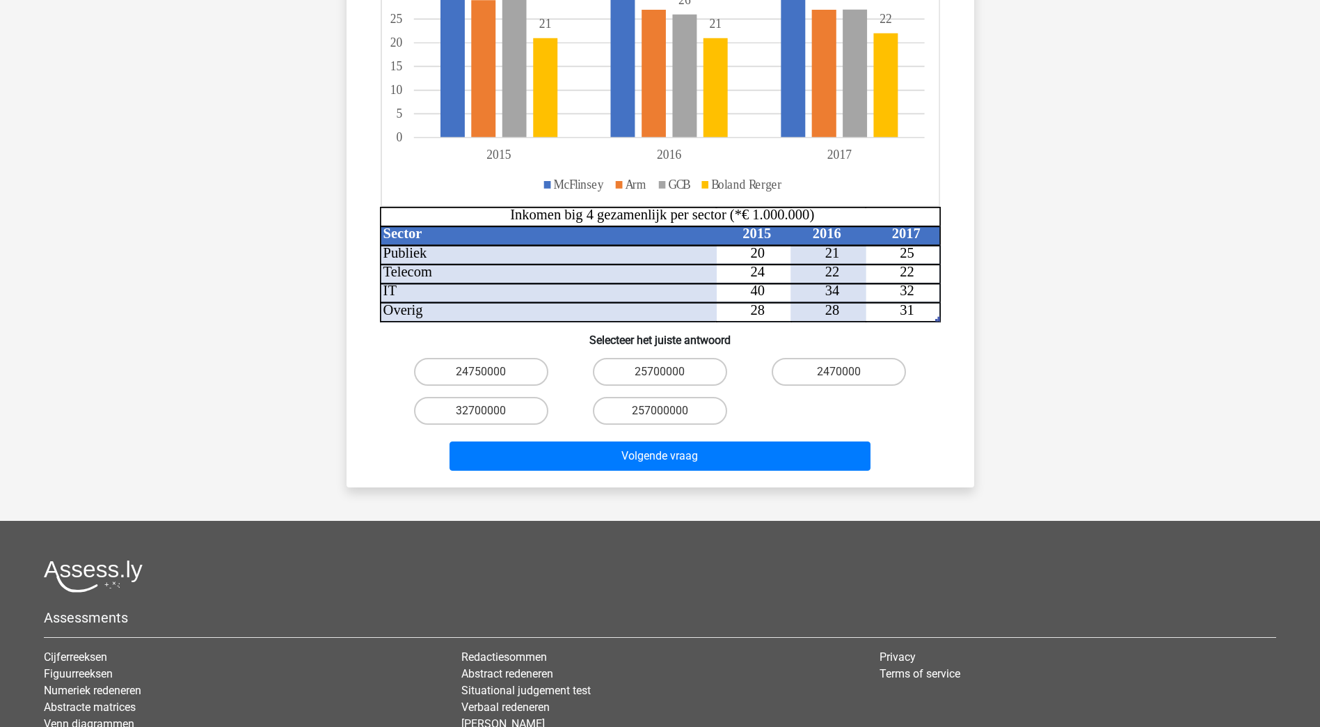
scroll to position [418, 0]
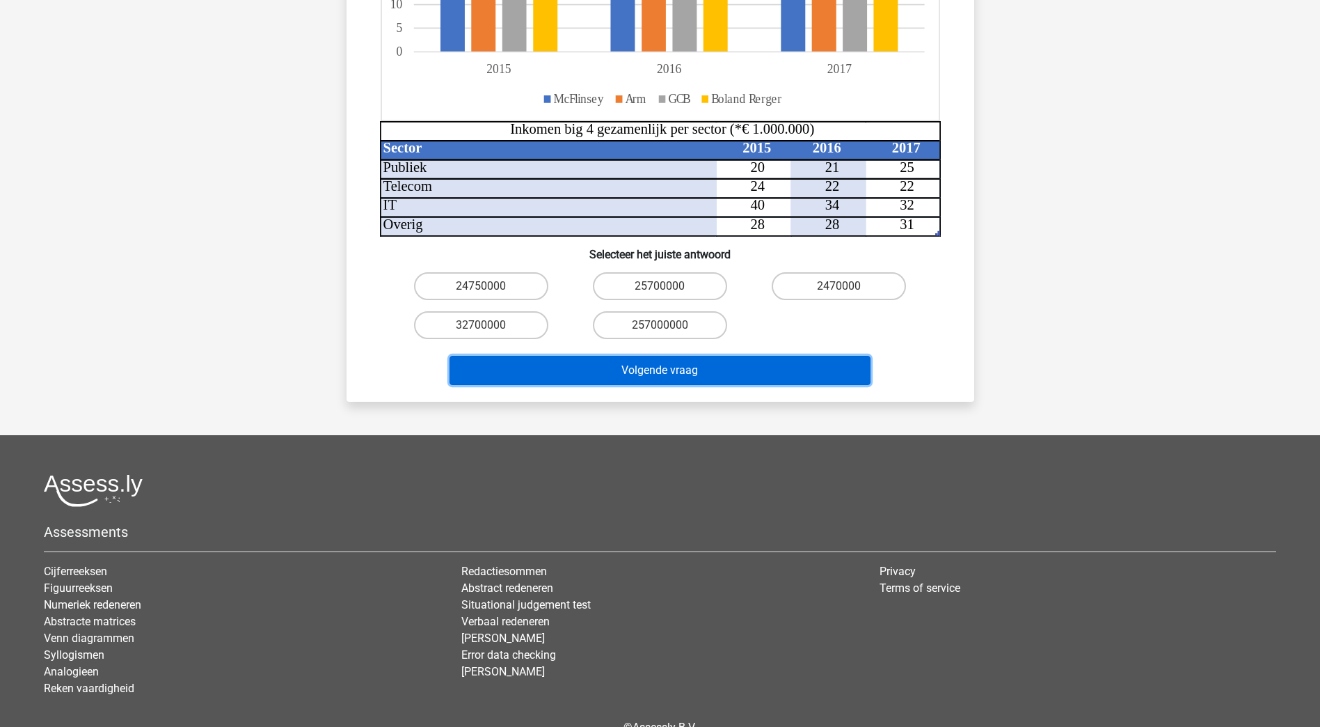
click at [785, 356] on button "Volgende vraag" at bounding box center [660, 370] width 421 height 29
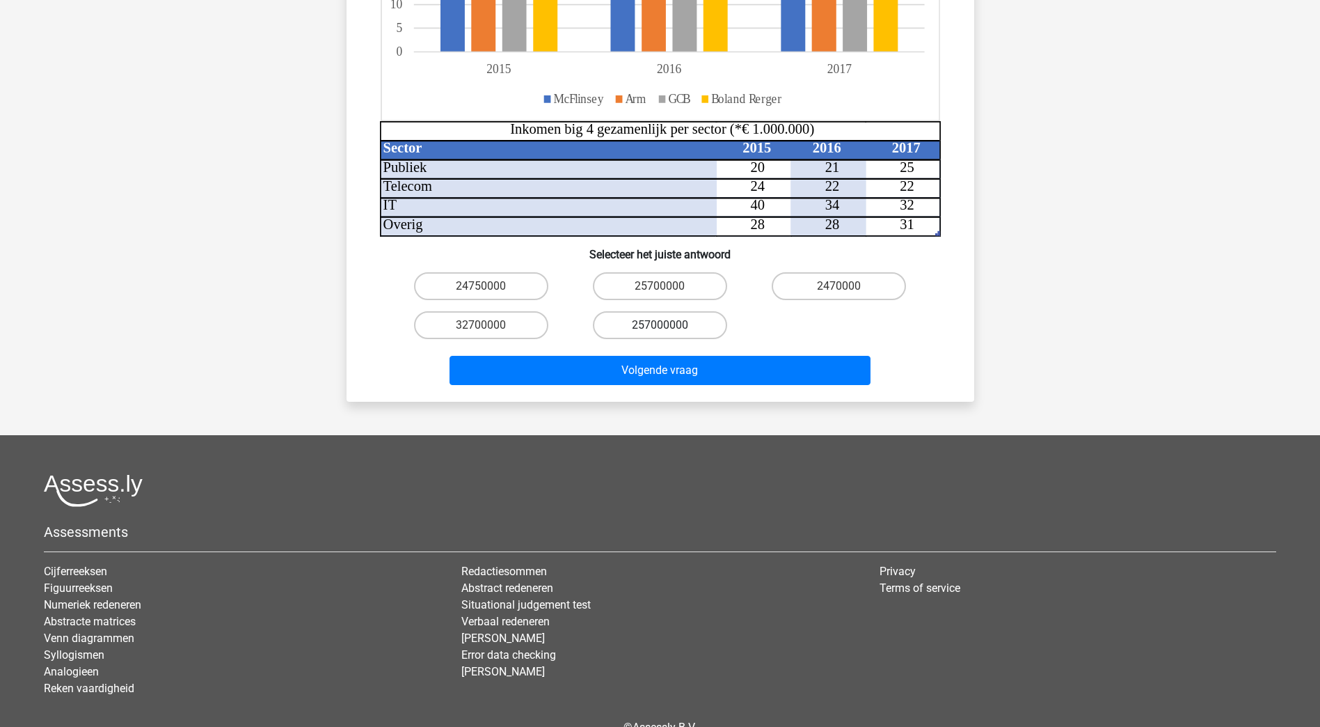
click at [678, 313] on label "257000000" at bounding box center [660, 325] width 134 height 28
click at [669, 325] on input "257000000" at bounding box center [664, 329] width 9 height 9
radio input "true"
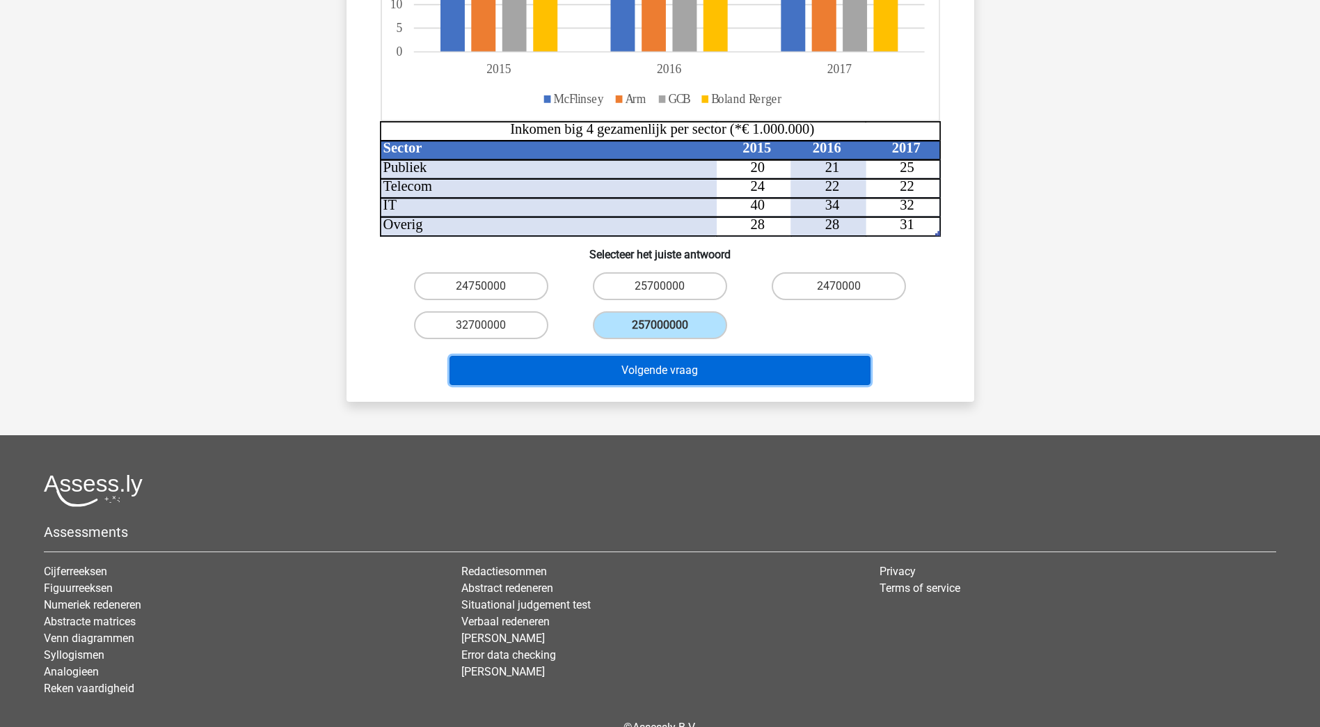
click at [690, 356] on button "Volgende vraag" at bounding box center [660, 370] width 421 height 29
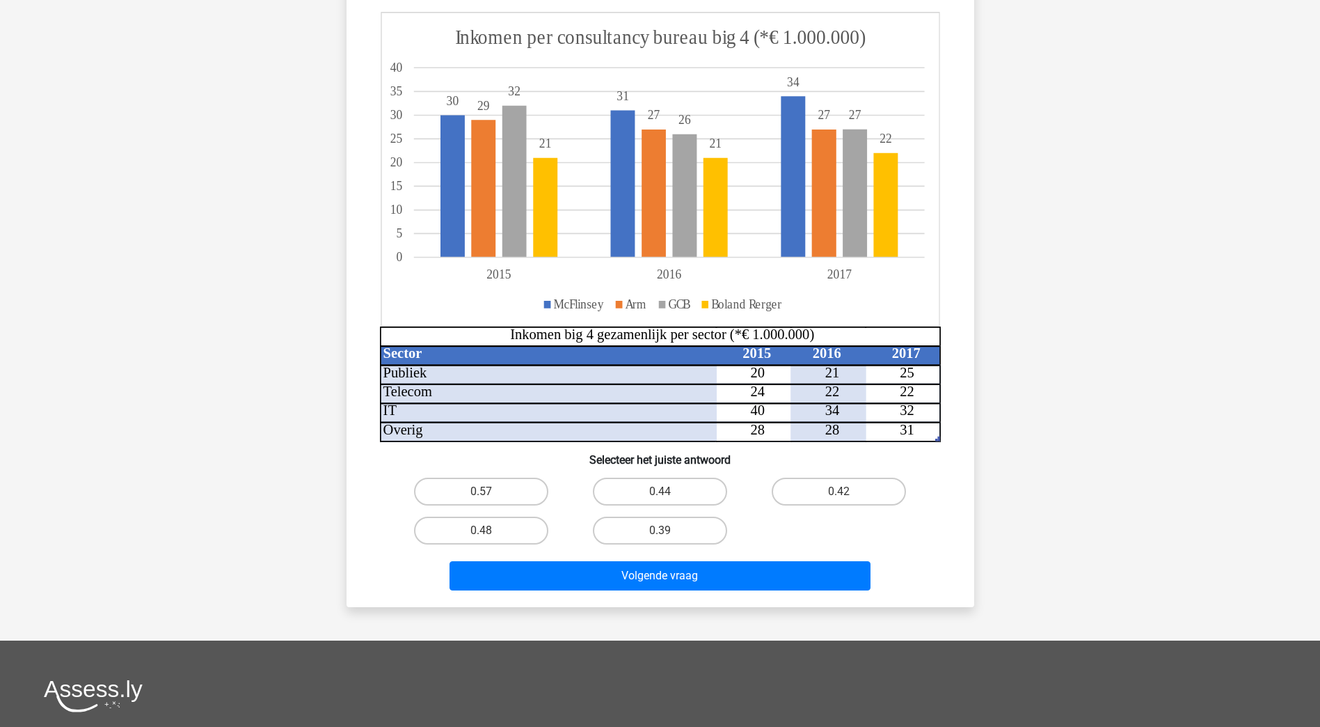
click at [690, 315] on icon "Sector 2015 2016 2017 Publiek 20 21 25 Telecom 24 22 22 IT 40 34 32 Overig 28 2…" at bounding box center [660, 227] width 561 height 430
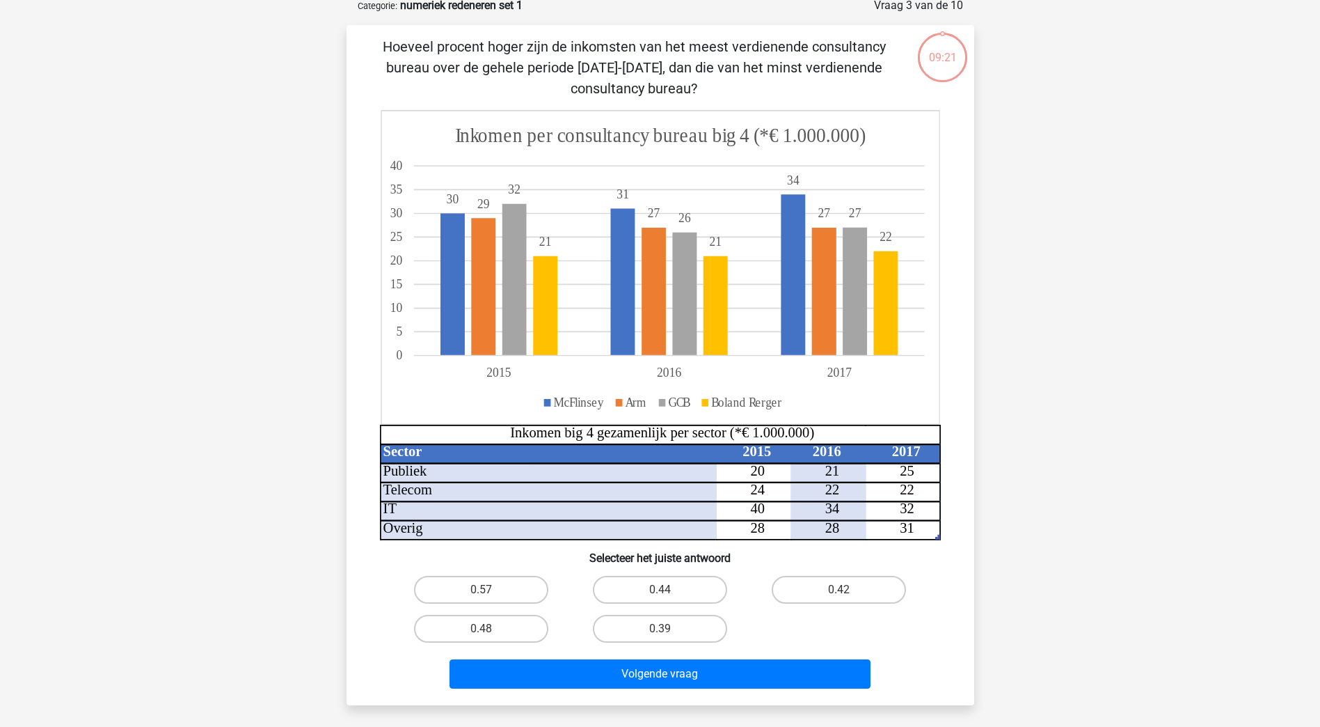
scroll to position [70, 0]
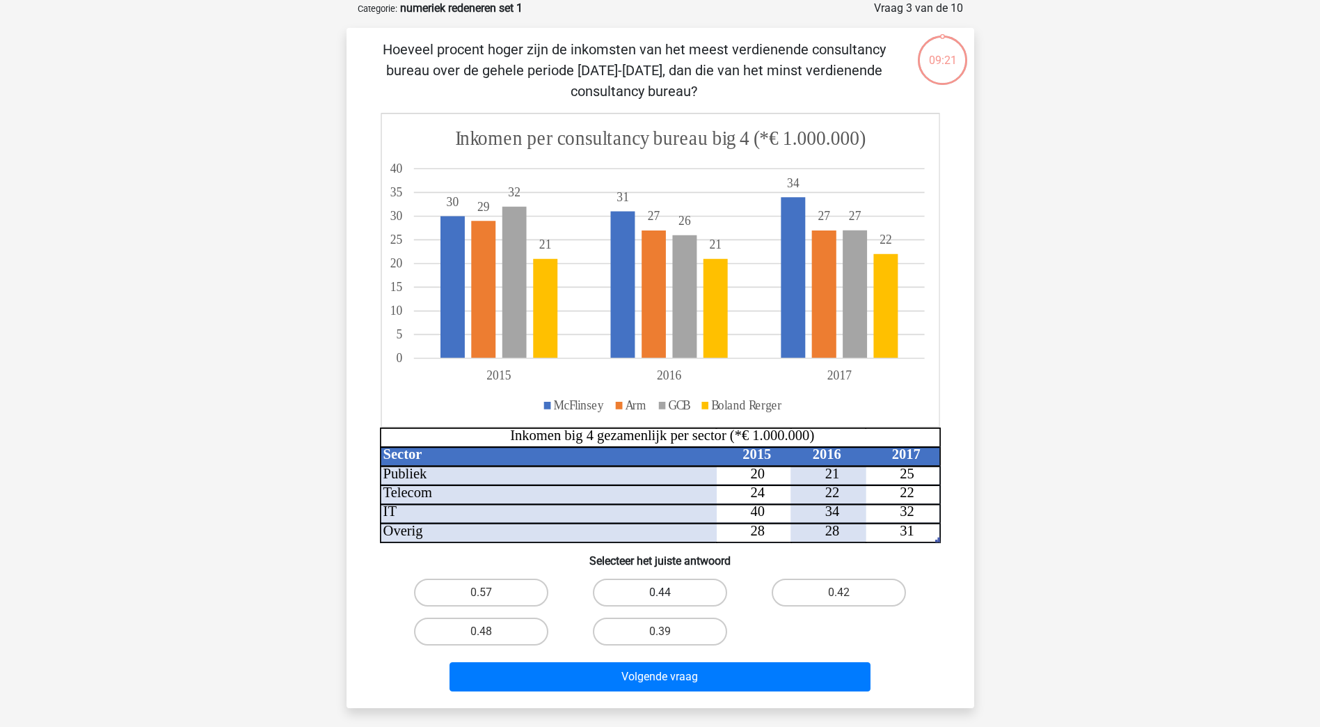
click at [683, 601] on label "0.44" at bounding box center [660, 592] width 134 height 28
click at [669, 601] on input "0.44" at bounding box center [664, 596] width 9 height 9
radio input "true"
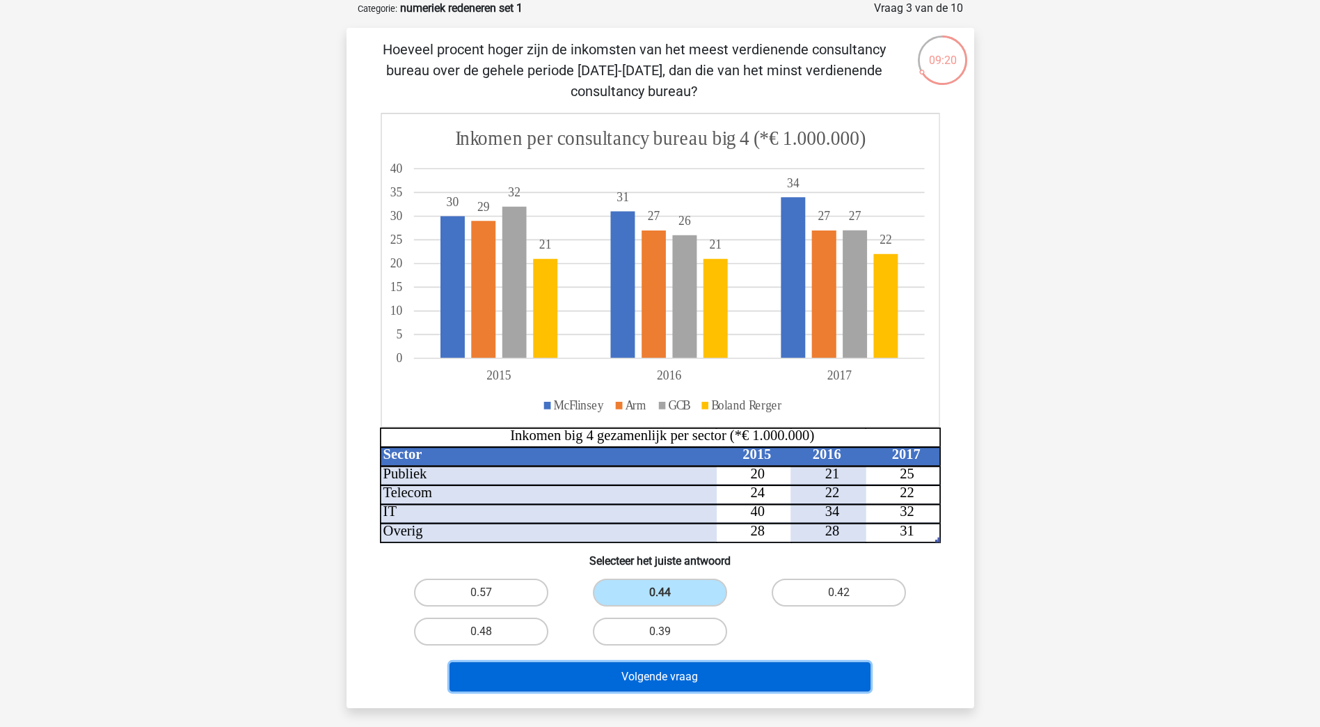
click at [690, 667] on button "Volgende vraag" at bounding box center [660, 676] width 421 height 29
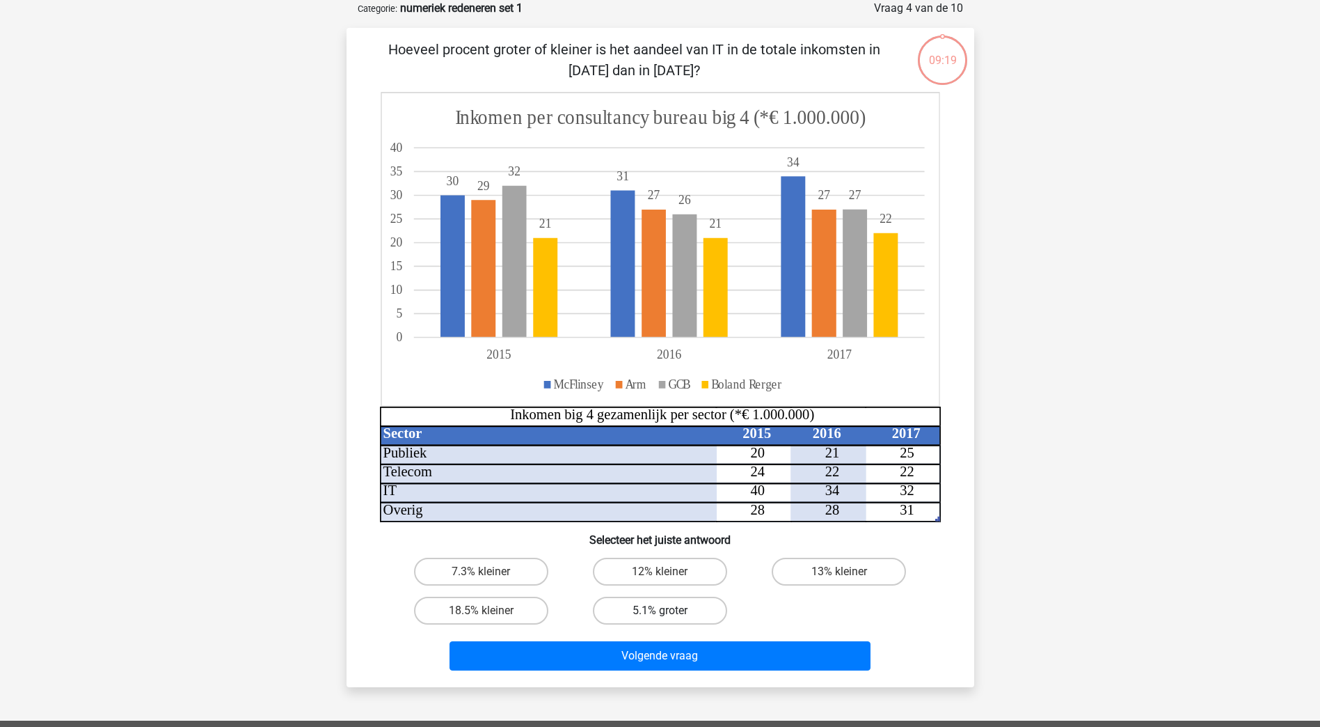
click at [677, 615] on label "5.1% groter" at bounding box center [660, 610] width 134 height 28
click at [669, 615] on input "5.1% groter" at bounding box center [664, 614] width 9 height 9
radio input "true"
click at [693, 673] on div "Volgende vraag" at bounding box center [660, 658] width 537 height 35
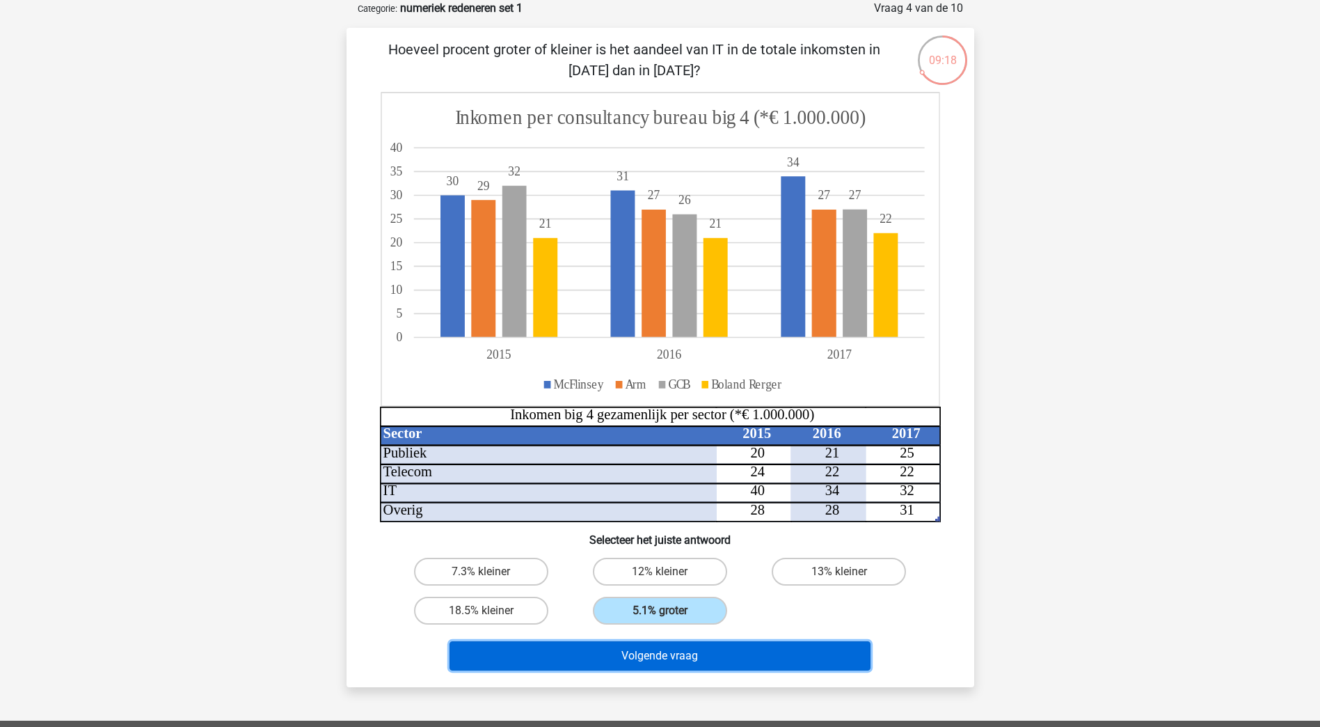
click at [690, 667] on button "Volgende vraag" at bounding box center [660, 655] width 421 height 29
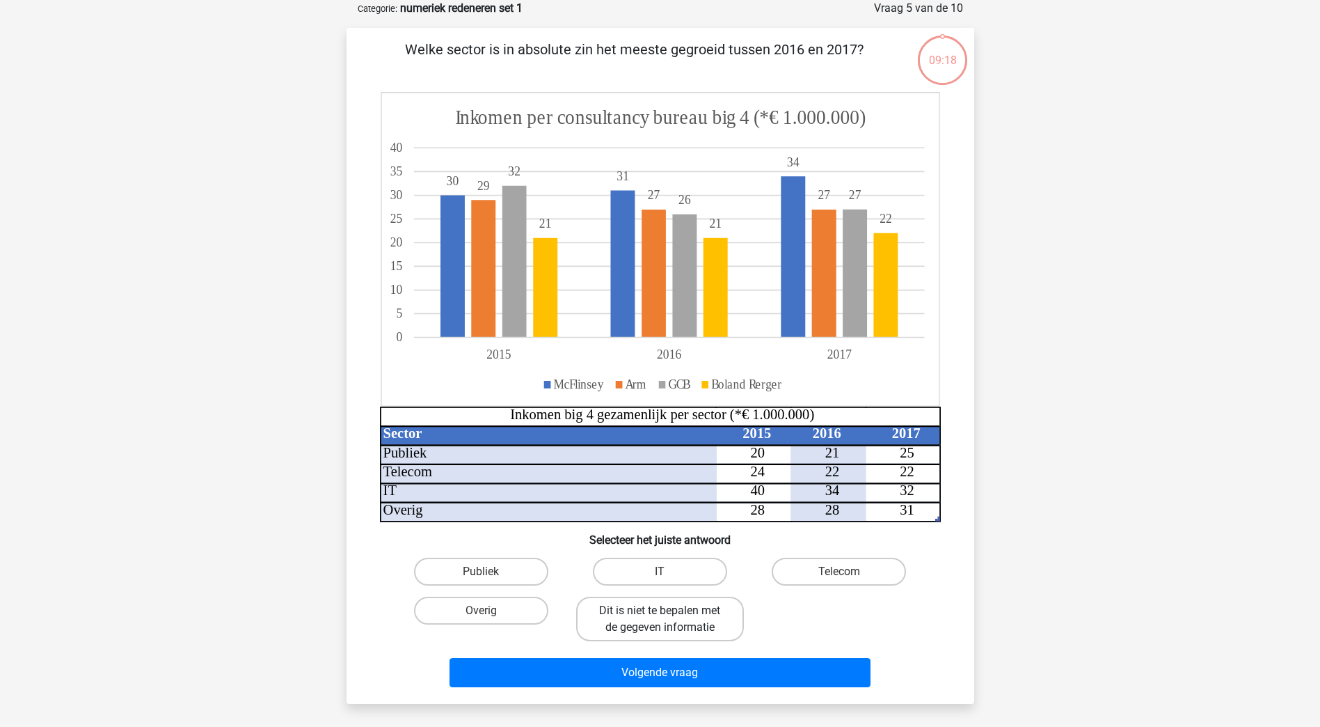
click at [666, 625] on label "Dit is niet te bepalen met de gegeven informatie" at bounding box center [660, 618] width 168 height 45
click at [666, 619] on input "Dit is niet te bepalen met de gegeven informatie" at bounding box center [664, 614] width 9 height 9
radio input "true"
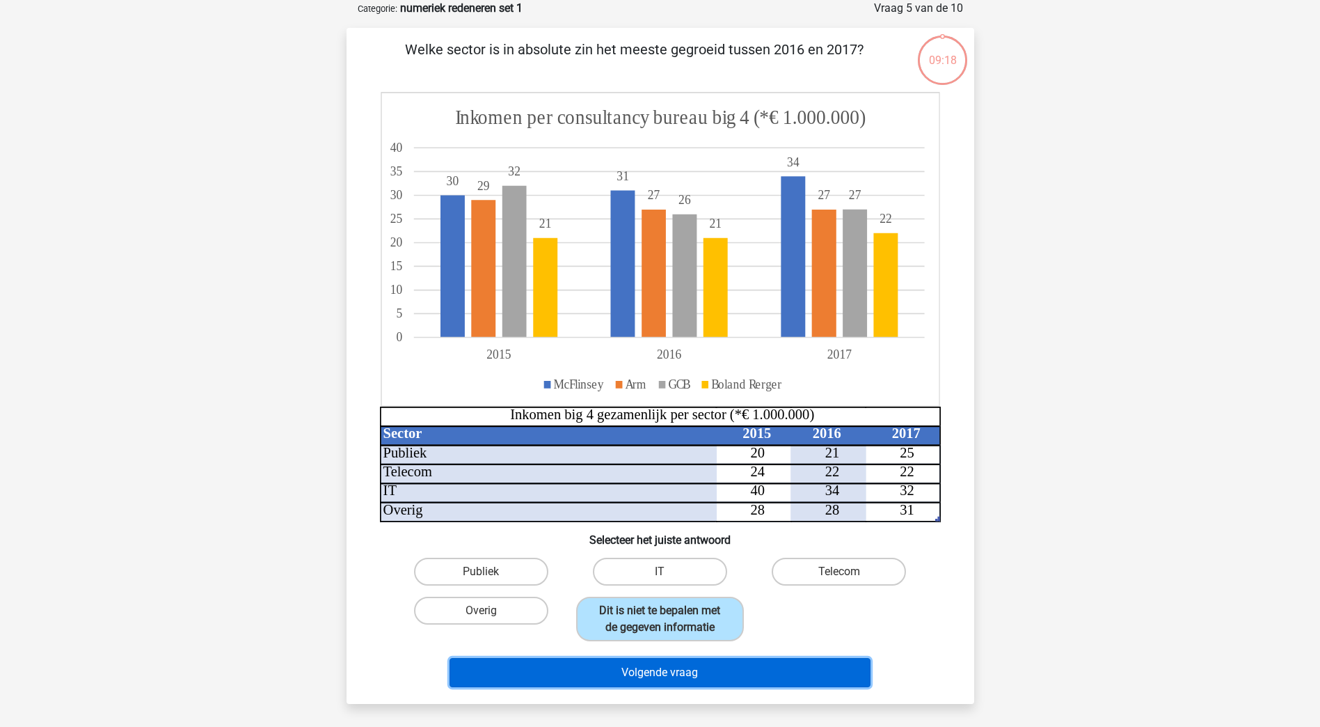
click at [686, 672] on button "Volgende vraag" at bounding box center [660, 672] width 421 height 29
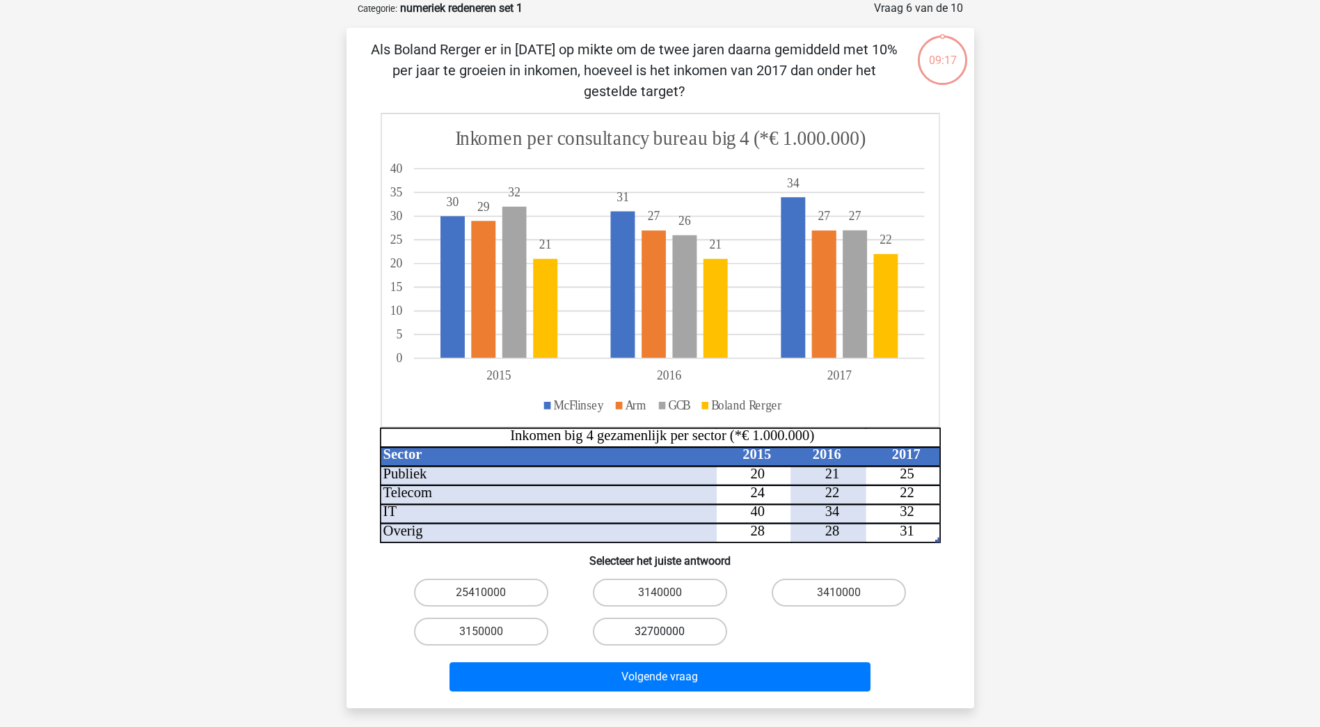
click at [674, 639] on label "32700000" at bounding box center [660, 631] width 134 height 28
click at [669, 639] on input "32700000" at bounding box center [664, 635] width 9 height 9
radio input "true"
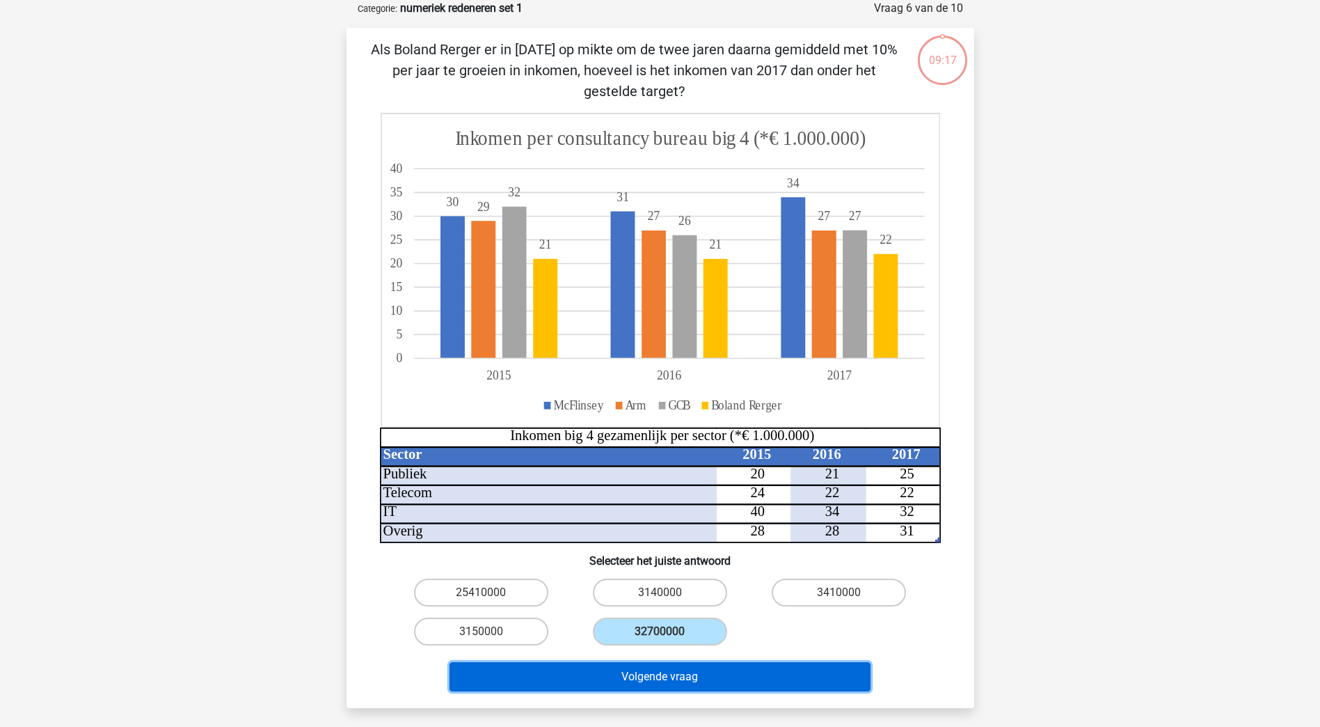
click at [690, 680] on button "Volgende vraag" at bounding box center [660, 676] width 421 height 29
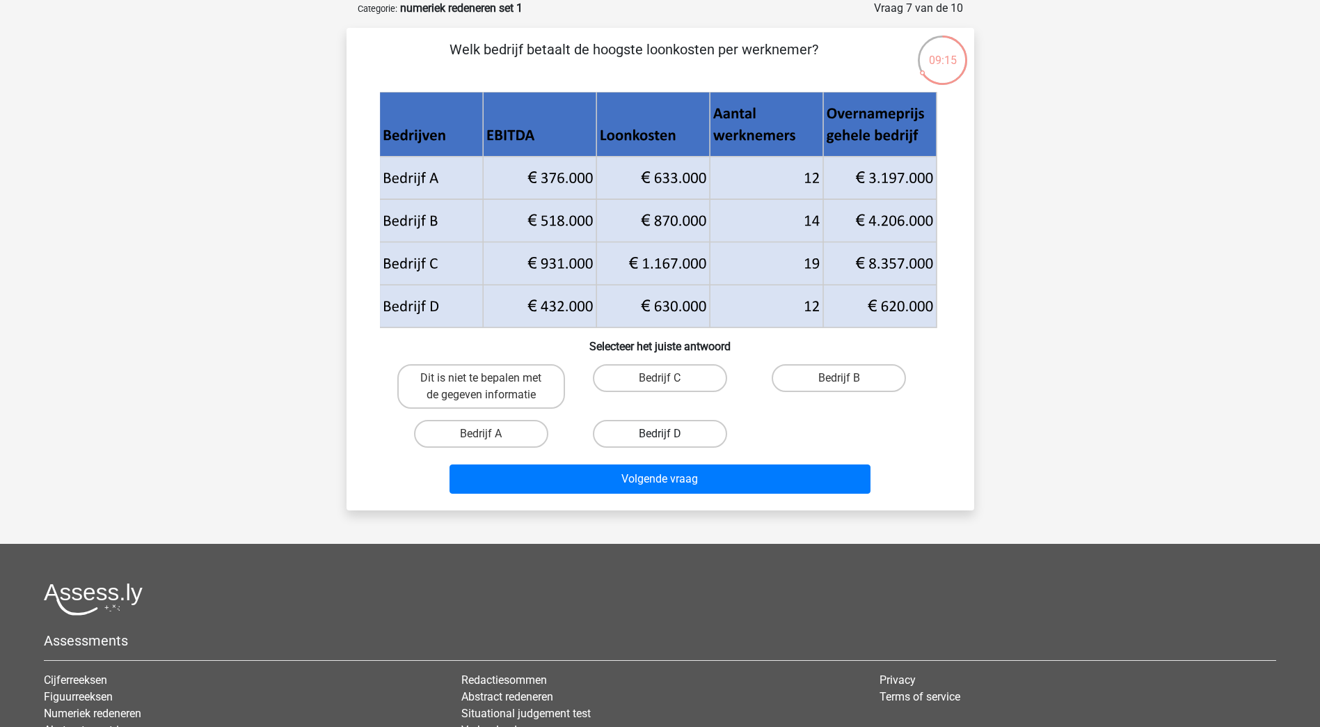
click at [649, 436] on label "Bedrijf D" at bounding box center [660, 434] width 134 height 28
click at [660, 436] on input "Bedrijf D" at bounding box center [664, 438] width 9 height 9
radio input "true"
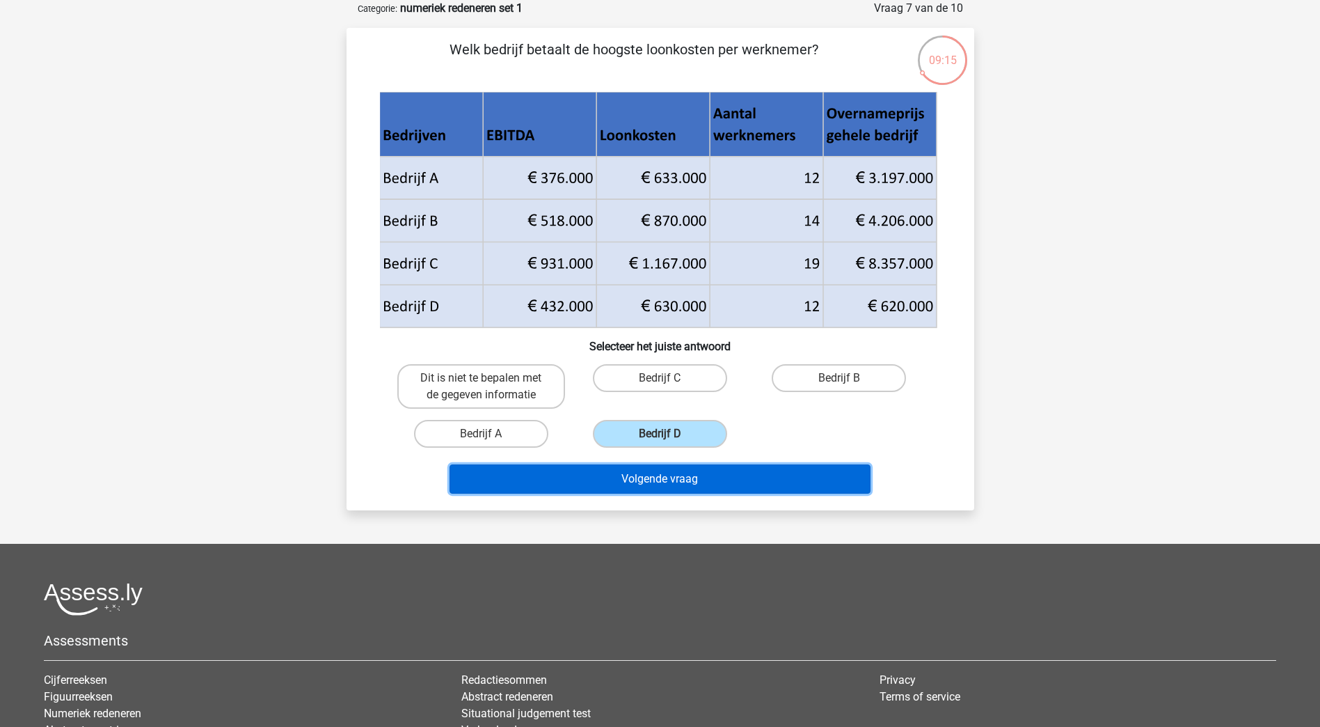
click at [658, 471] on button "Volgende vraag" at bounding box center [660, 478] width 421 height 29
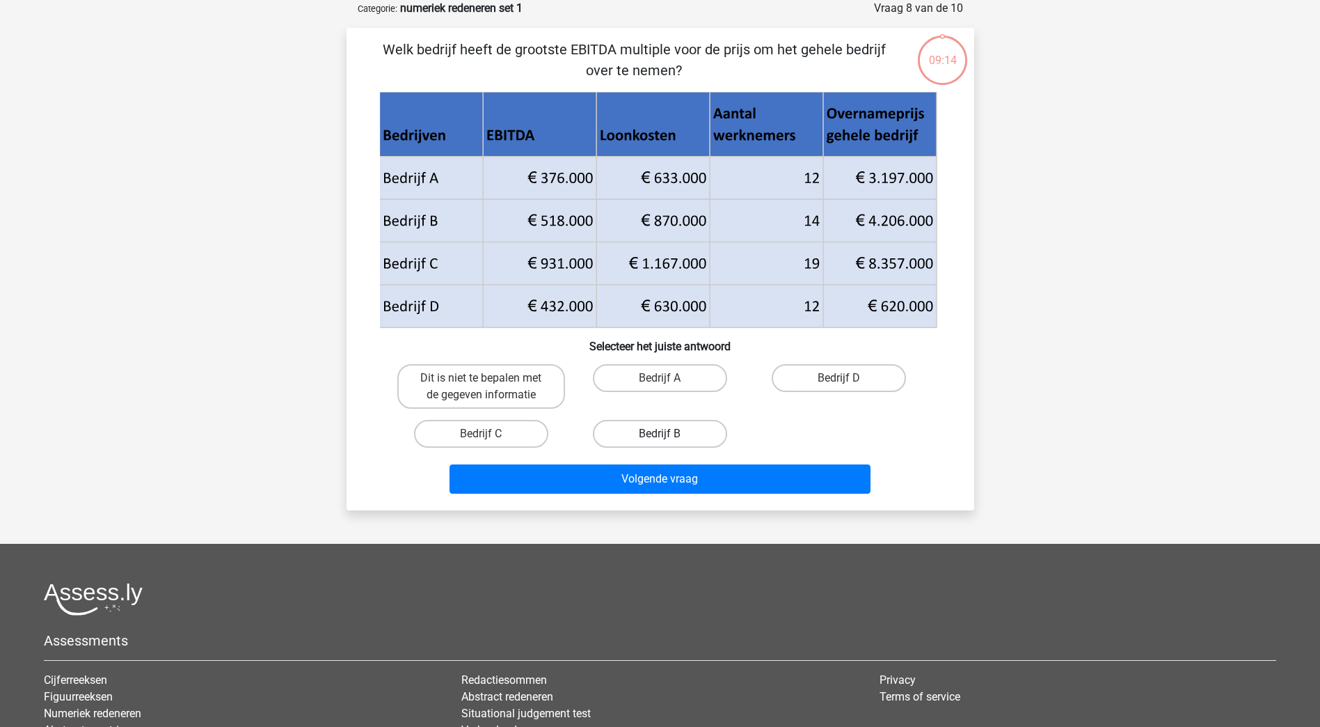
click at [672, 445] on label "Bedrijf B" at bounding box center [660, 434] width 134 height 28
click at [669, 443] on input "Bedrijf B" at bounding box center [664, 438] width 9 height 9
radio input "true"
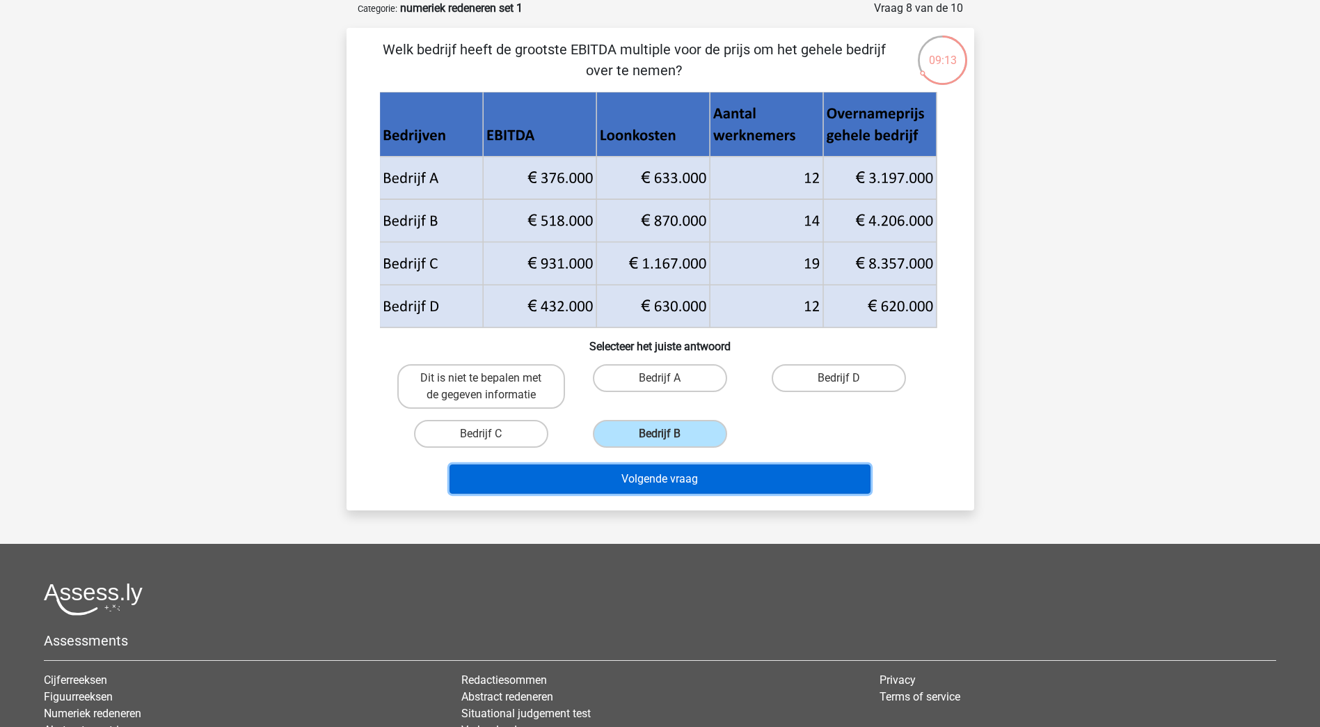
click at [670, 489] on button "Volgende vraag" at bounding box center [660, 478] width 421 height 29
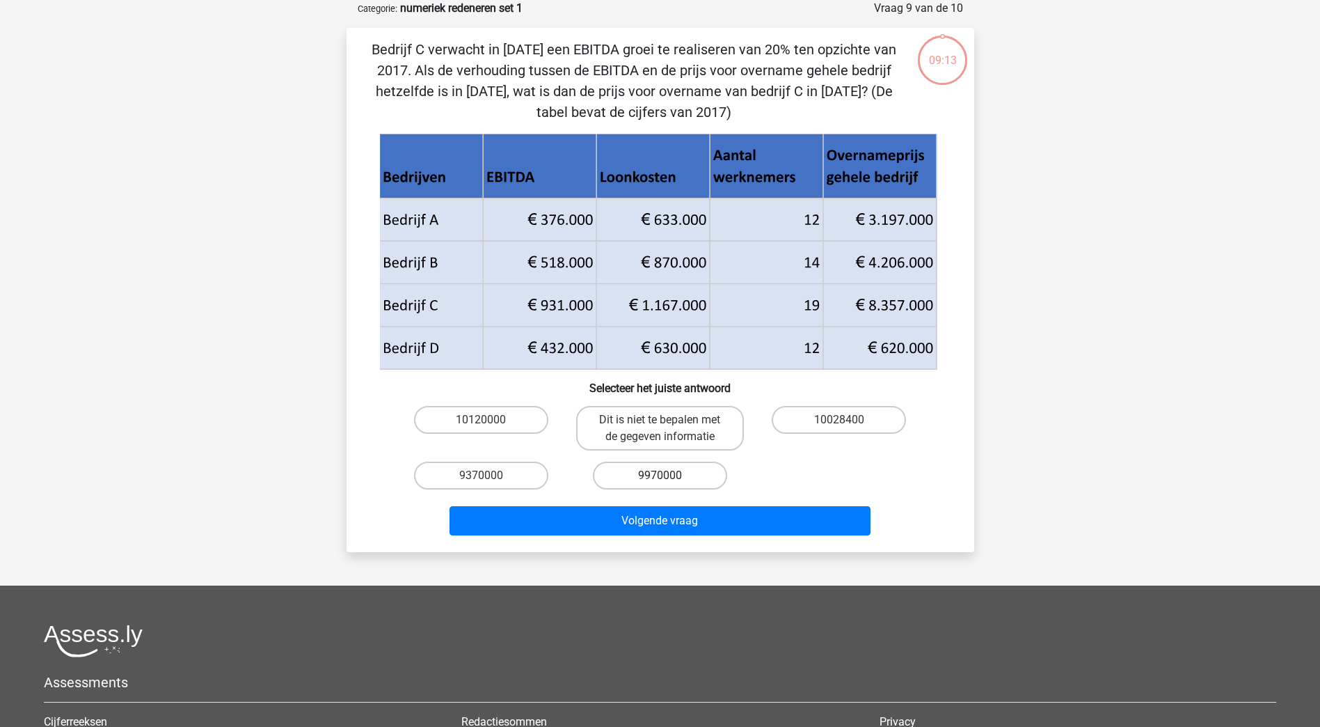
click at [674, 461] on label "9970000" at bounding box center [660, 475] width 134 height 28
click at [669, 475] on input "9970000" at bounding box center [664, 479] width 9 height 9
radio input "true"
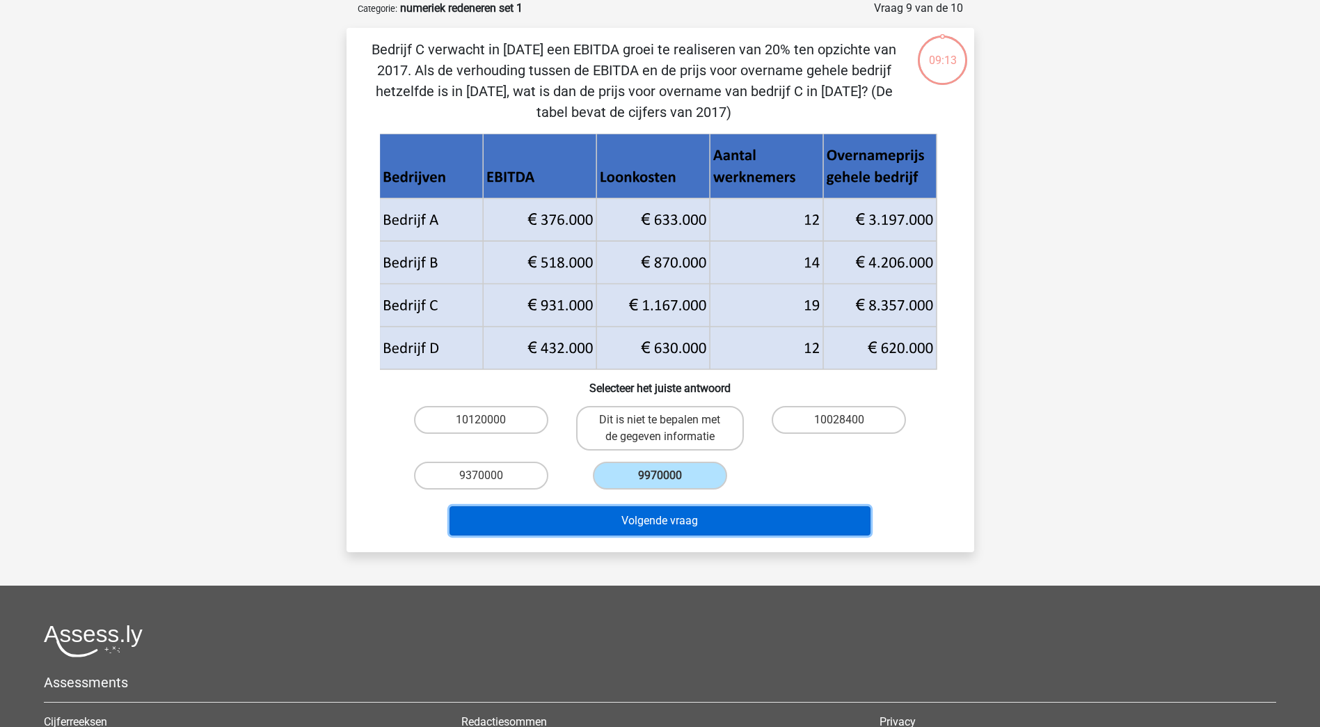
click at [679, 530] on button "Volgende vraag" at bounding box center [660, 520] width 421 height 29
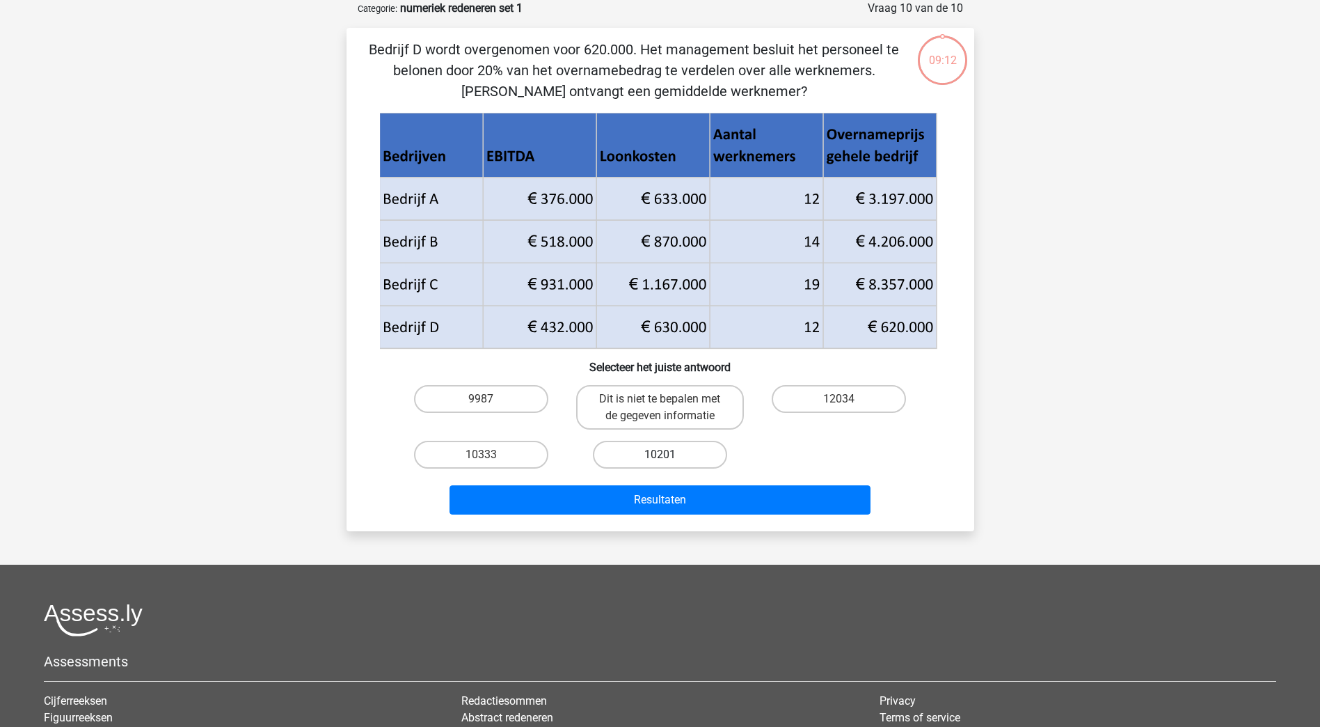
click at [656, 464] on label "10201" at bounding box center [660, 455] width 134 height 28
click at [660, 464] on input "10201" at bounding box center [664, 458] width 9 height 9
radio input "true"
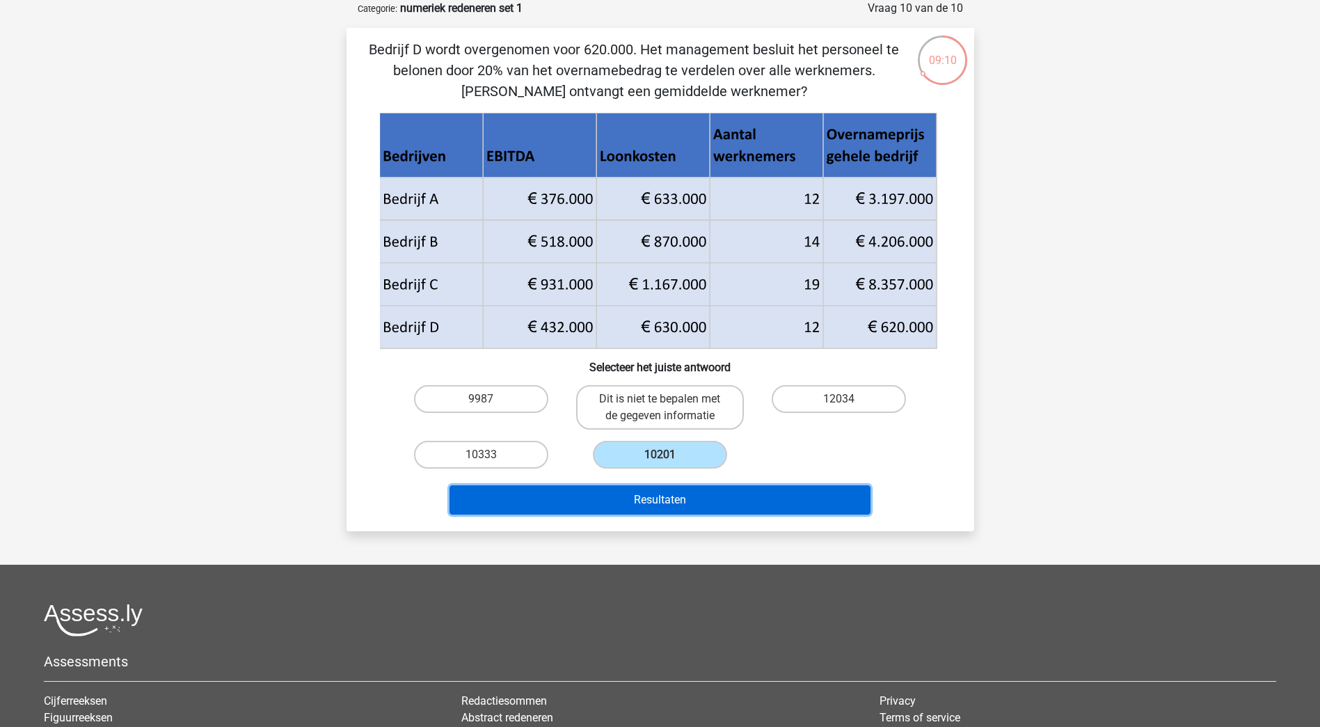
click at [665, 502] on button "Resultaten" at bounding box center [660, 499] width 421 height 29
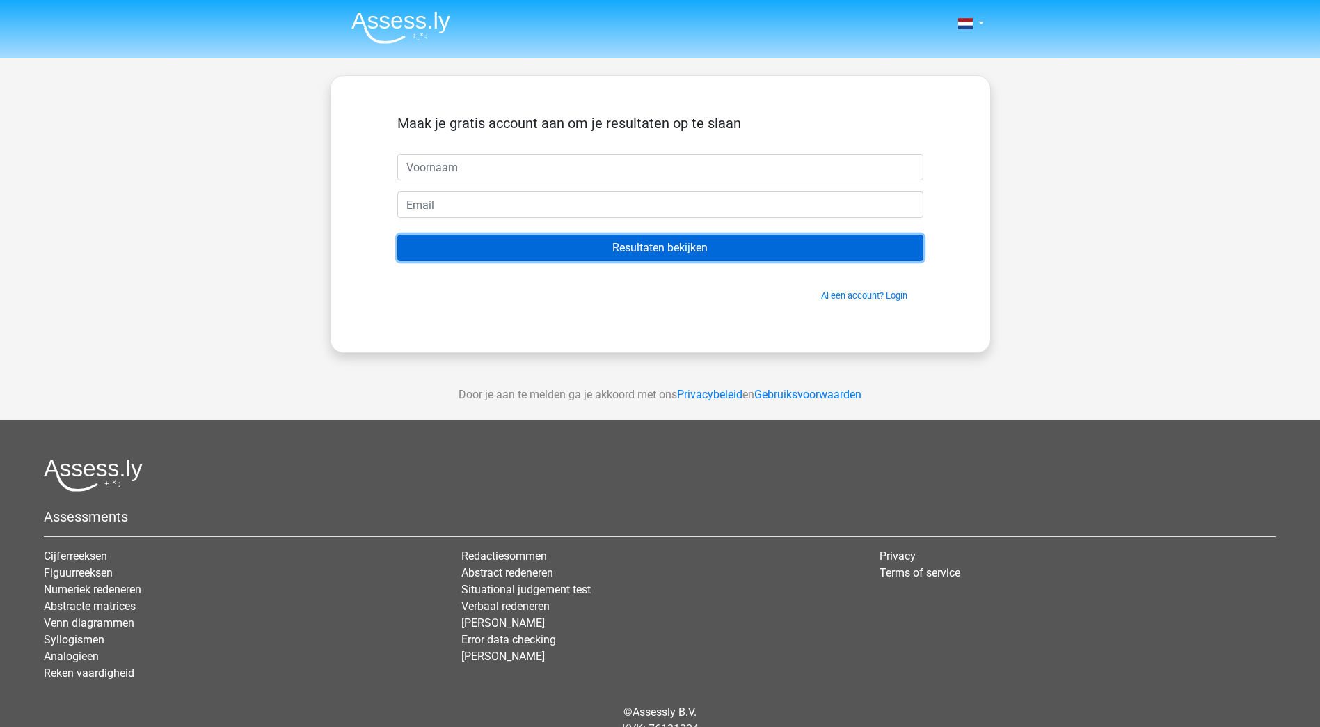
click at [577, 250] on input "Resultaten bekijken" at bounding box center [660, 248] width 526 height 26
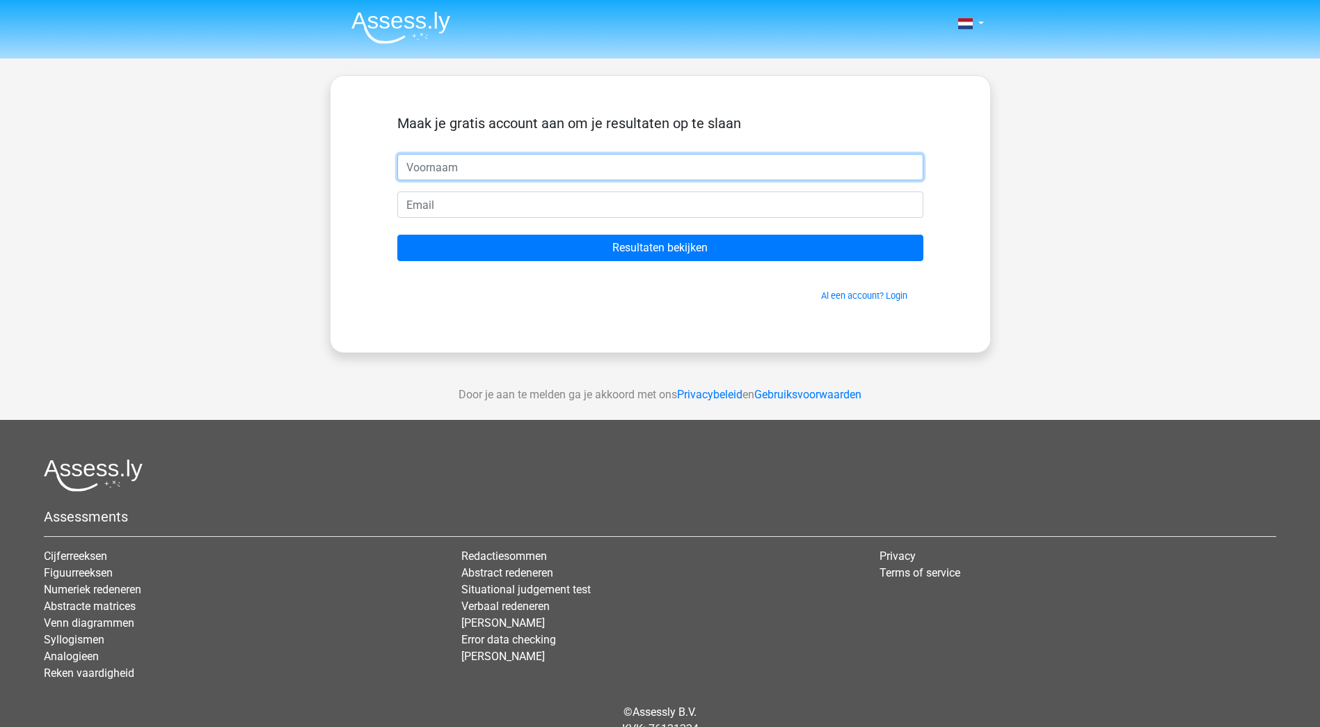
click at [493, 161] on input "text" at bounding box center [660, 167] width 526 height 26
type input "niels"
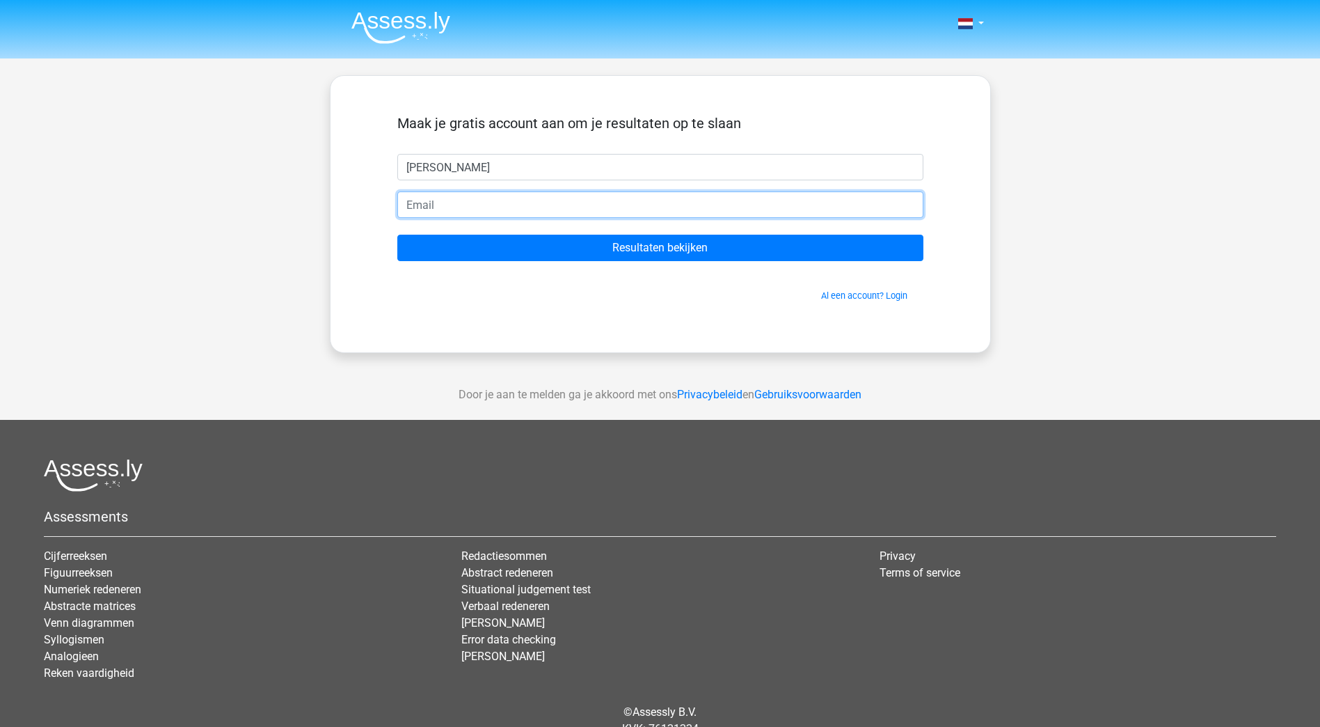
click at [547, 217] on input "email" at bounding box center [660, 204] width 526 height 26
type input "suykerbuykniels@icloud.com"
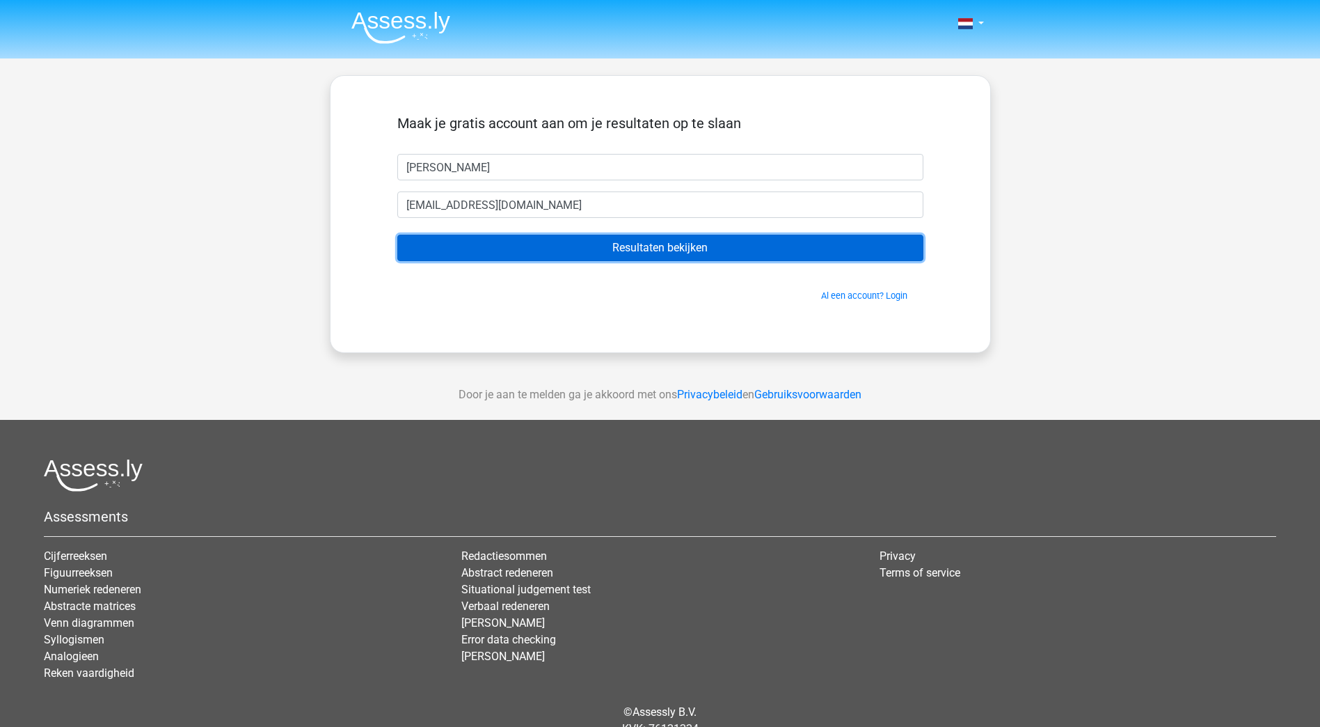
click at [594, 246] on input "Resultaten bekijken" at bounding box center [660, 248] width 526 height 26
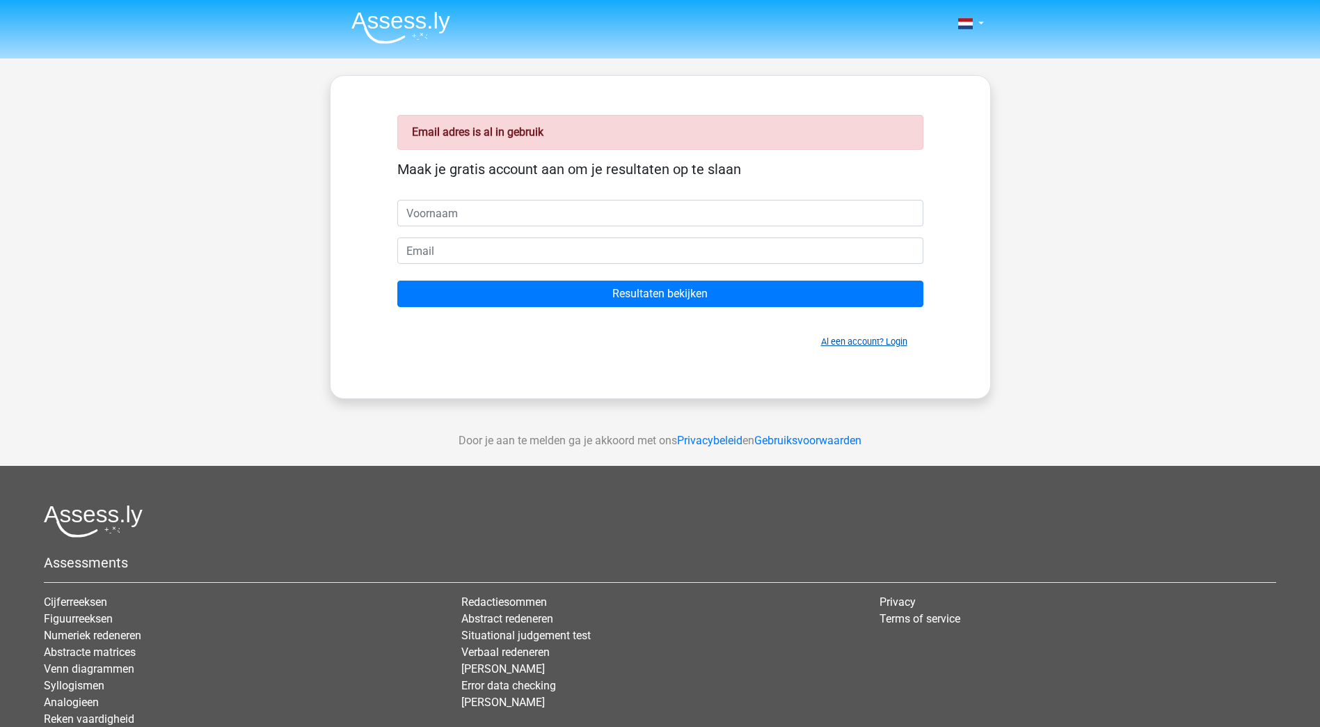
click at [858, 340] on link "Al een account? Login" at bounding box center [864, 341] width 86 height 10
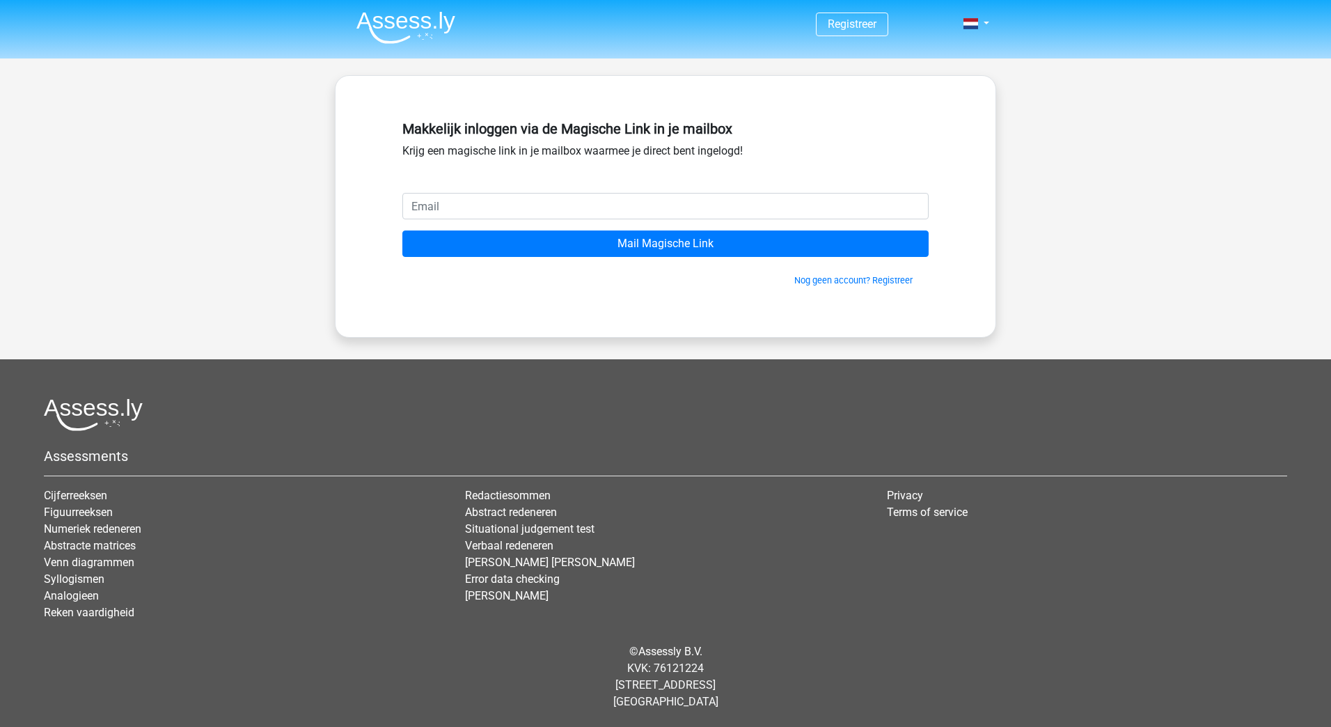
click at [560, 207] on input "email" at bounding box center [665, 206] width 526 height 26
type input "[EMAIL_ADDRESS][DOMAIN_NAME]"
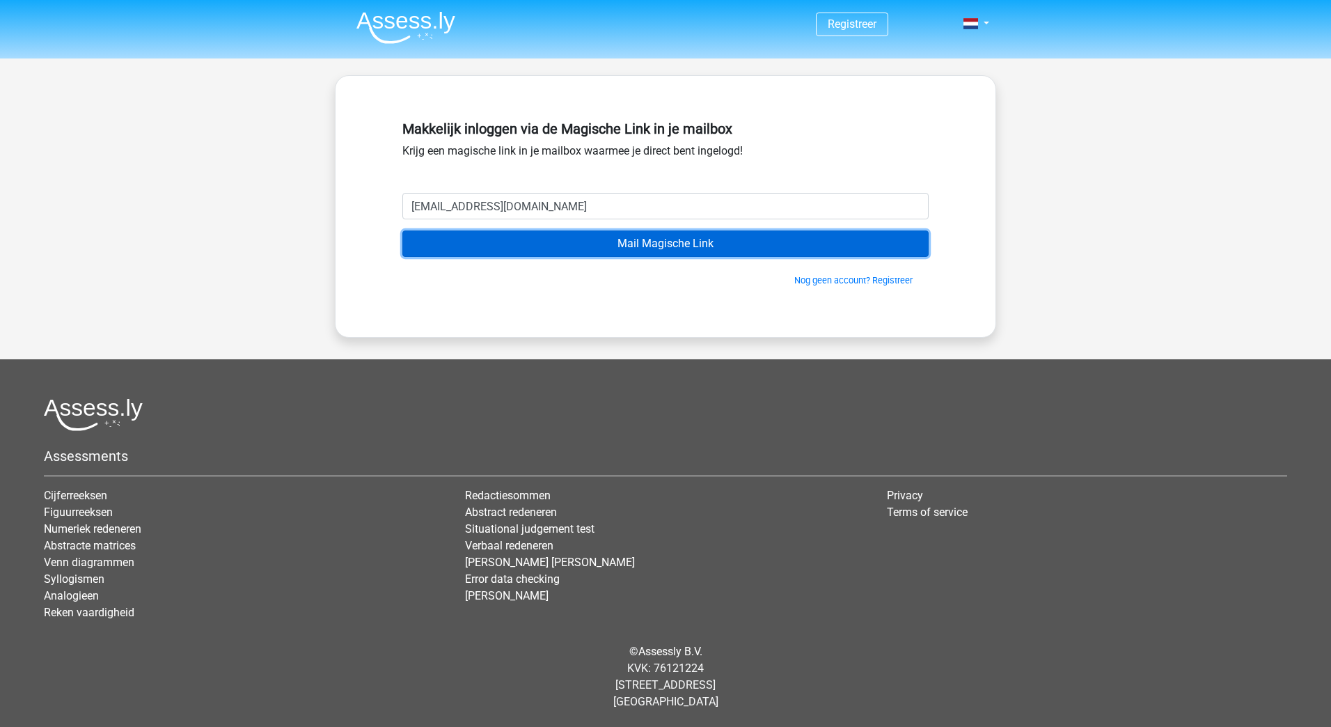
click at [642, 245] on input "Mail Magische Link" at bounding box center [665, 243] width 526 height 26
